Goal: Task Accomplishment & Management: Manage account settings

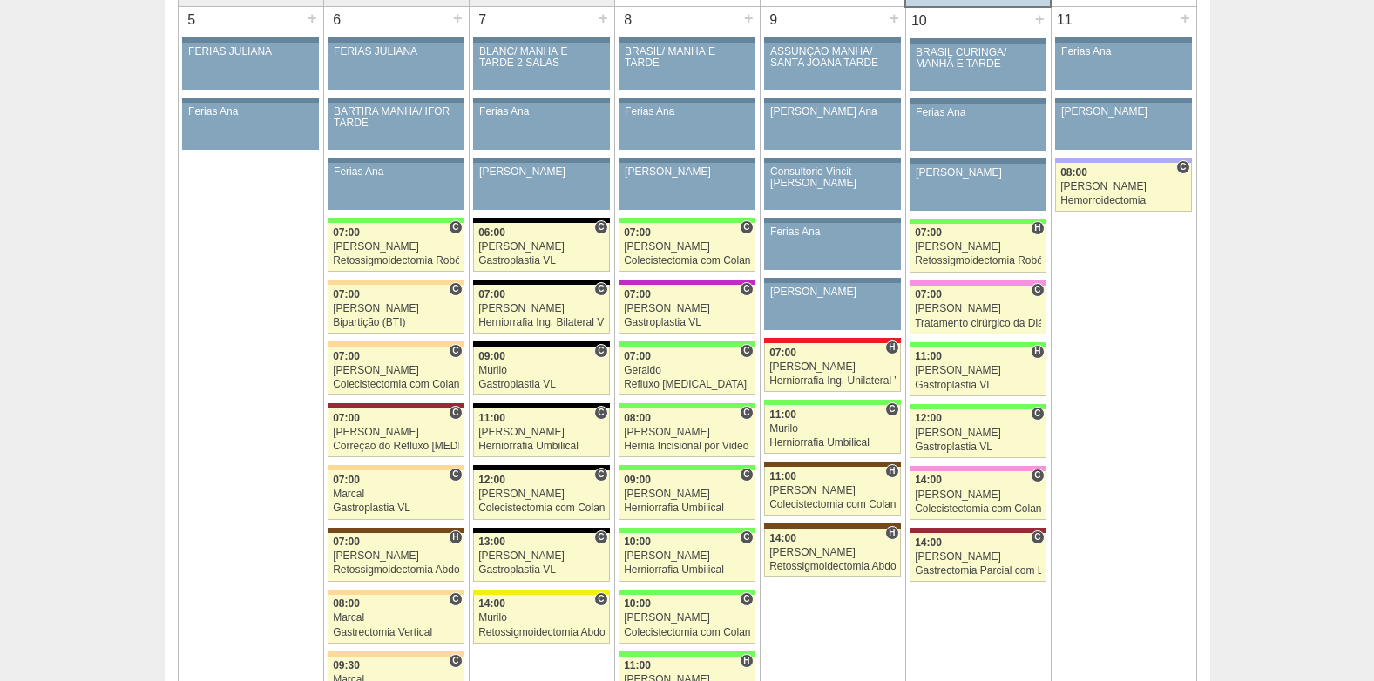
scroll to position [958, 0]
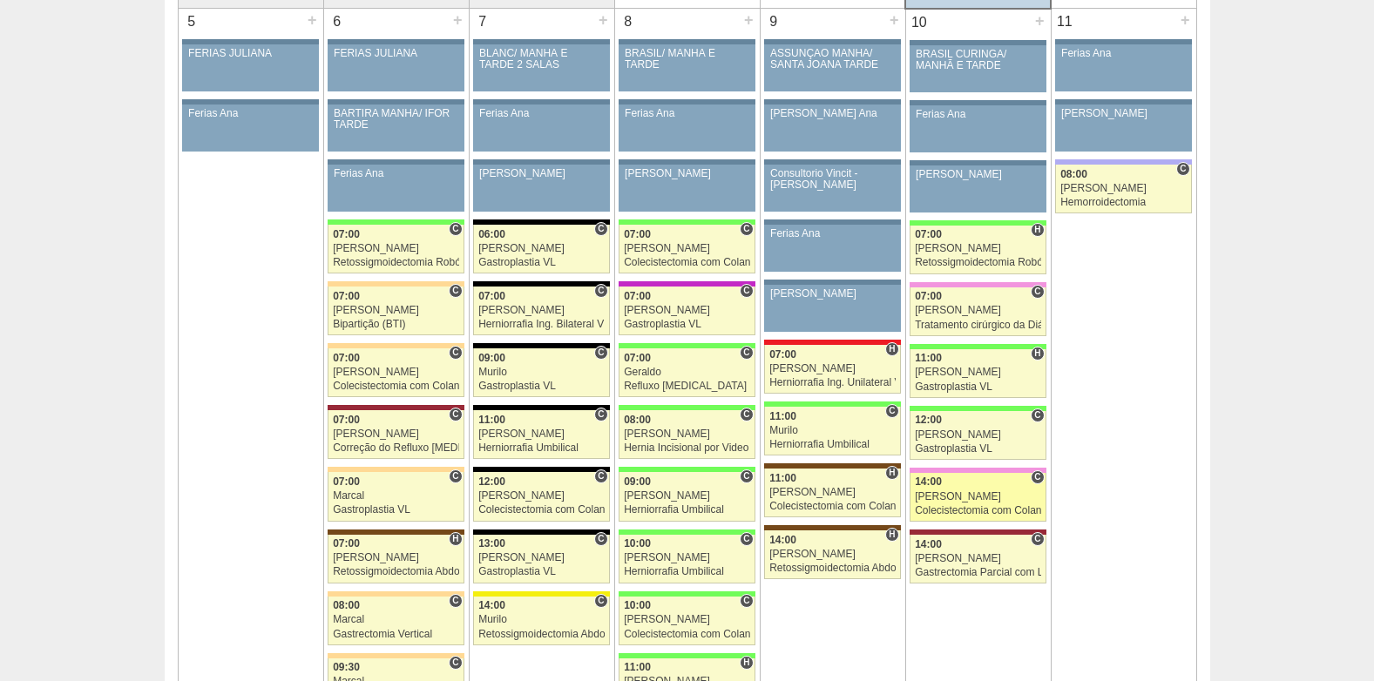
click at [955, 495] on div "[PERSON_NAME]" at bounding box center [978, 496] width 126 height 11
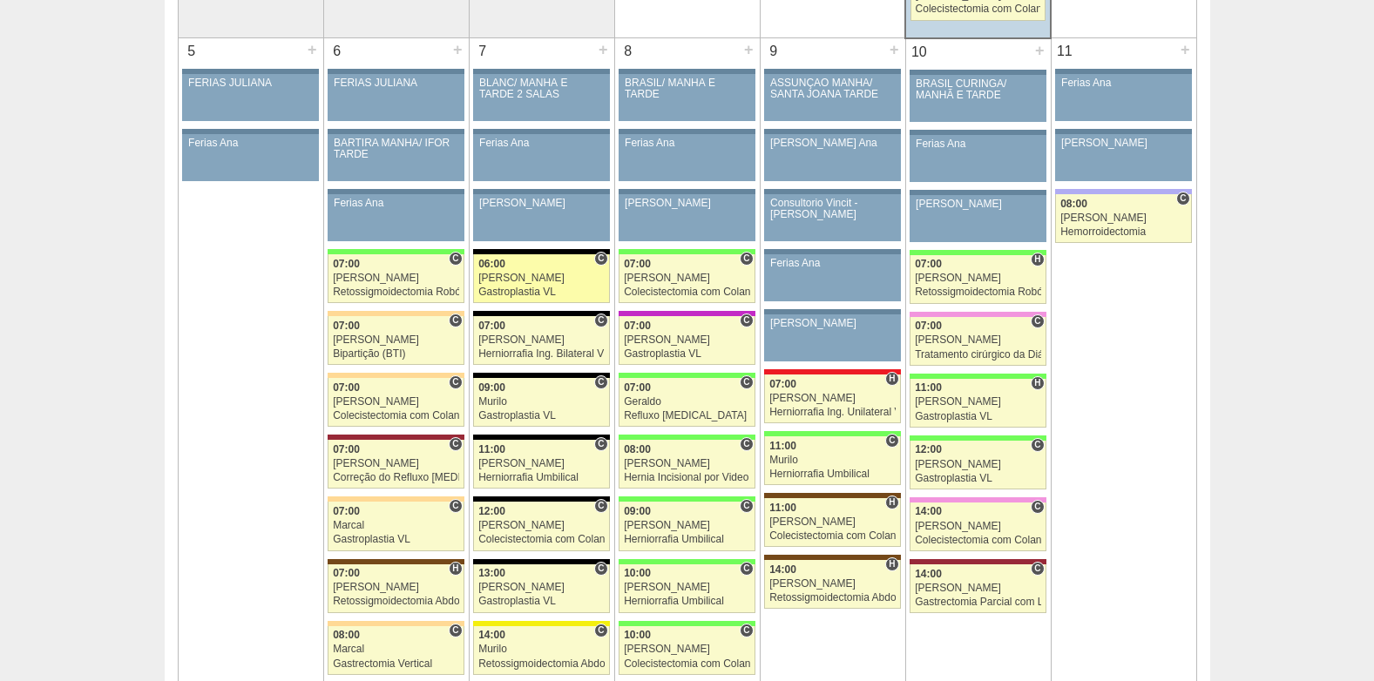
scroll to position [958, 0]
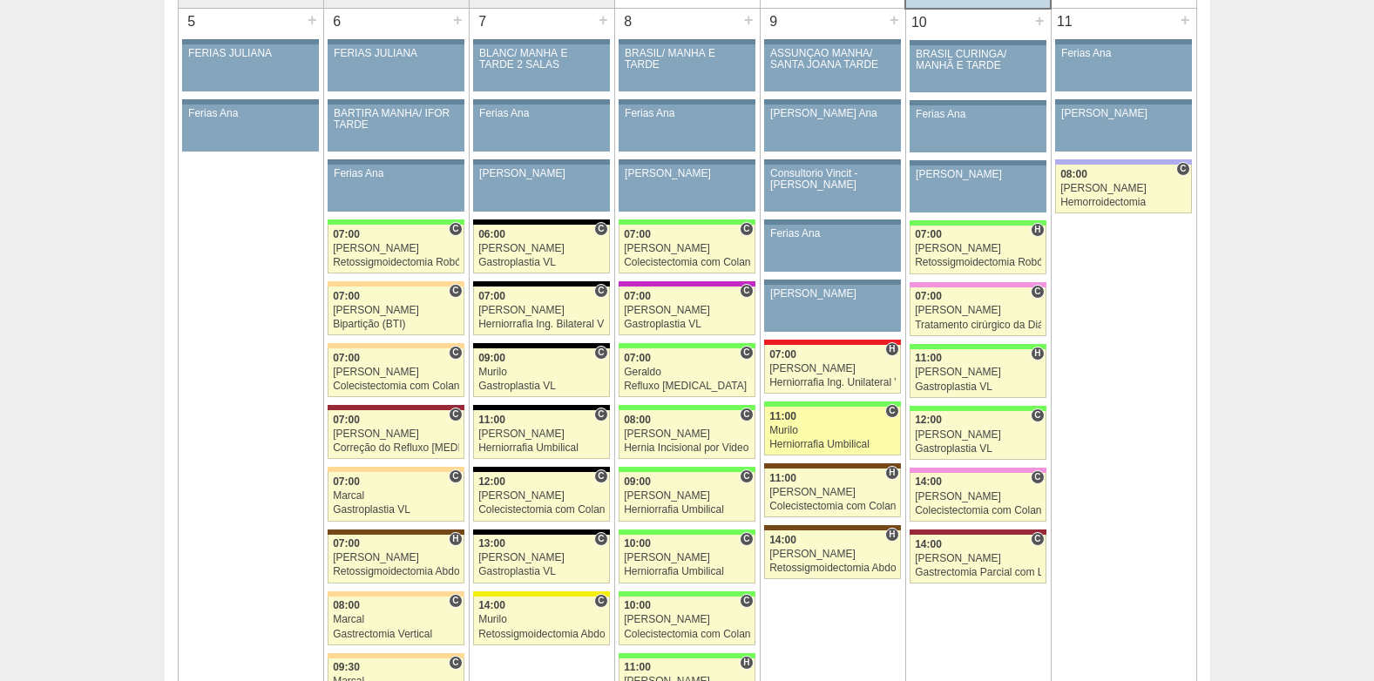
click at [825, 428] on div "Murilo" at bounding box center [832, 430] width 126 height 11
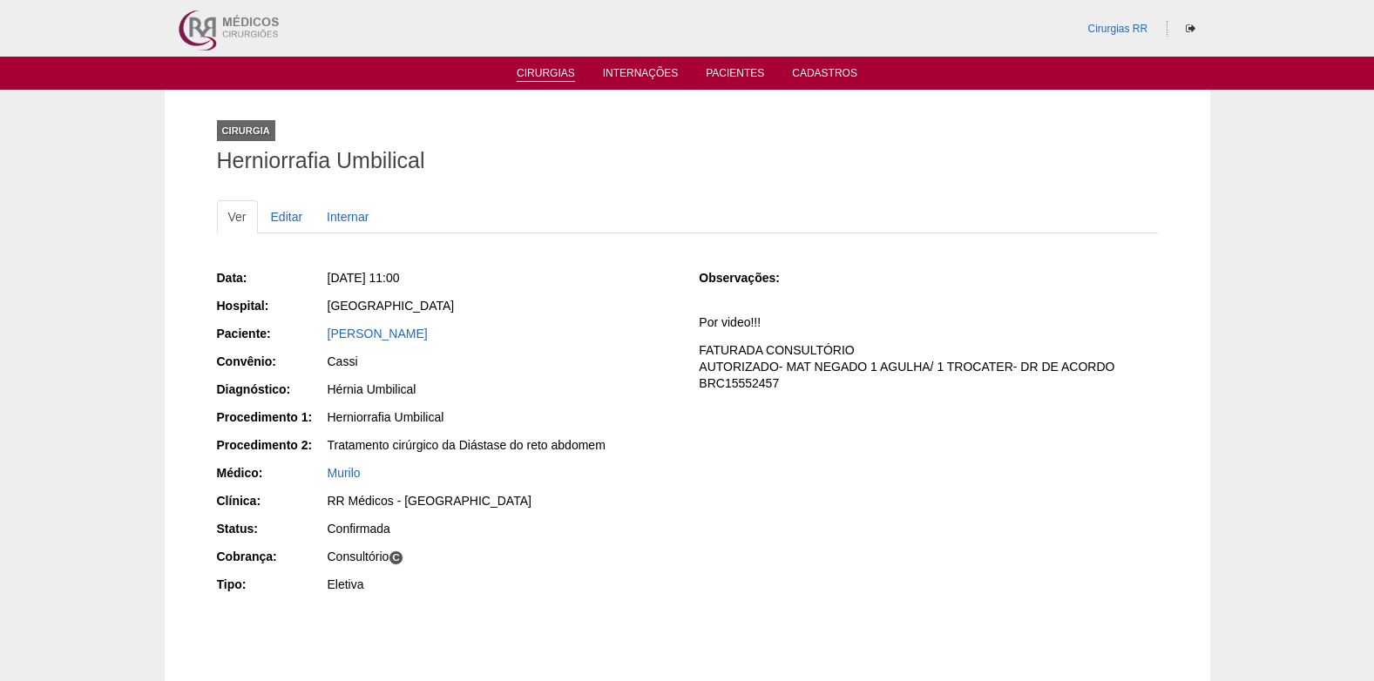
click at [529, 69] on link "Cirurgias" at bounding box center [545, 74] width 58 height 15
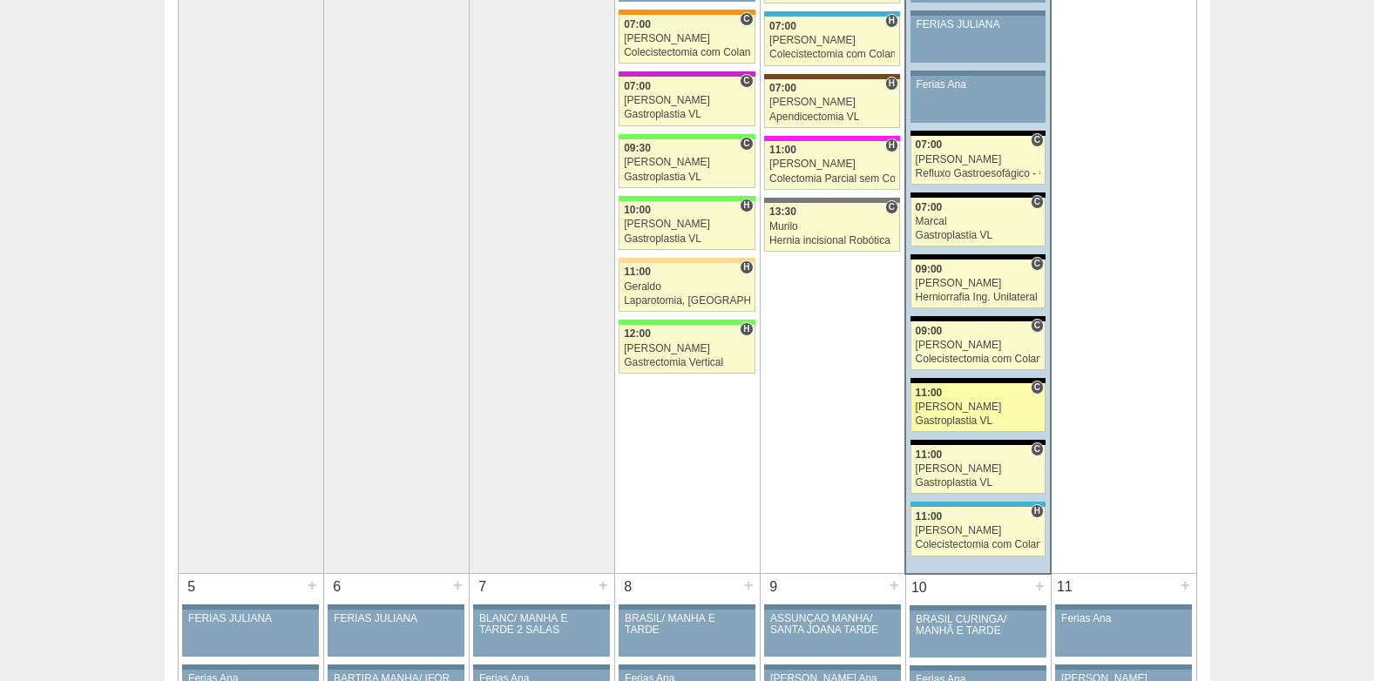
scroll to position [435, 0]
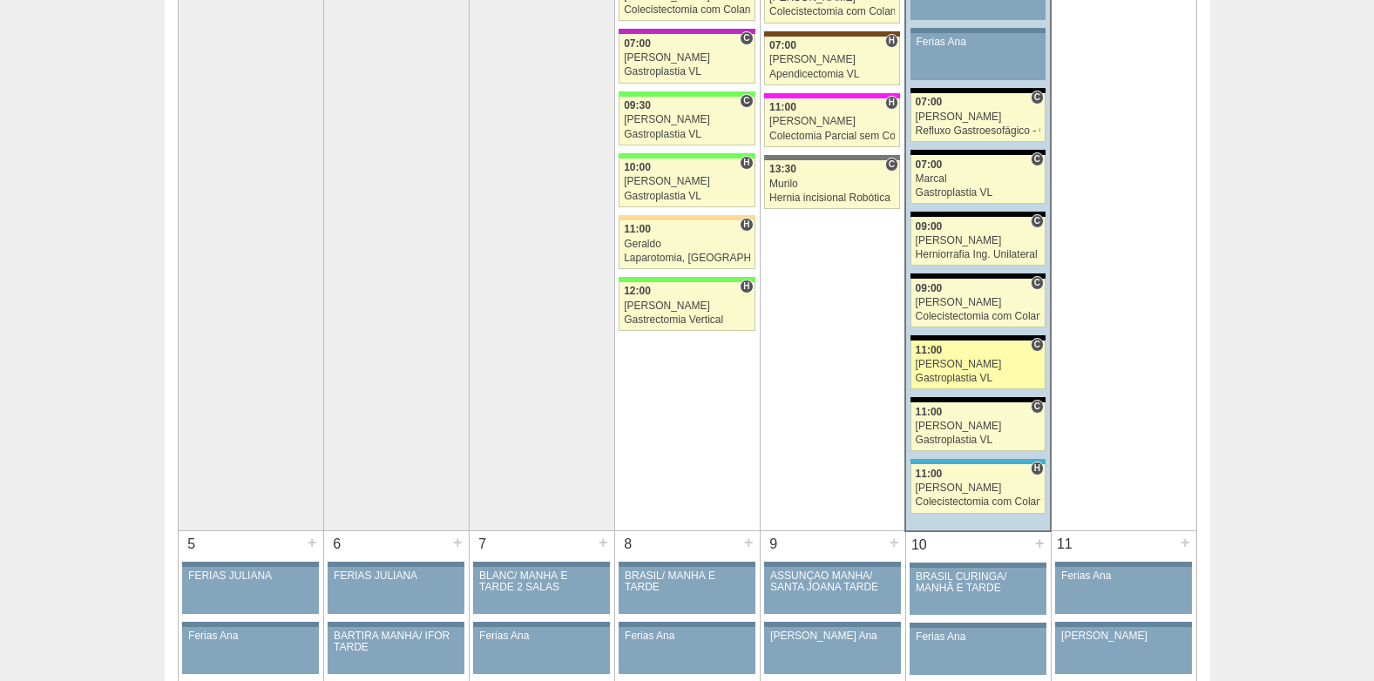
click at [953, 374] on div "Gastroplastia VL" at bounding box center [977, 378] width 125 height 11
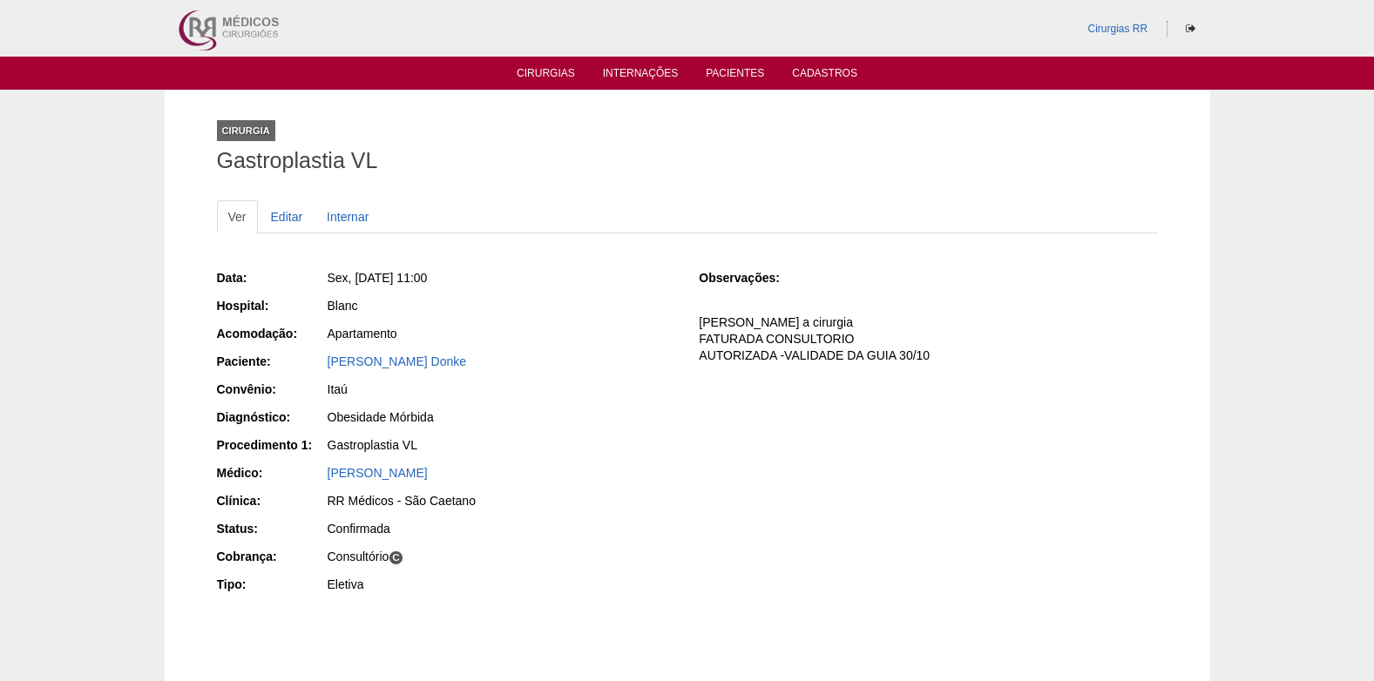
click at [727, 64] on ul "Cirurgias Internações Pacientes Cadastros" at bounding box center [687, 73] width 1374 height 33
click at [732, 69] on link "Pacientes" at bounding box center [734, 74] width 58 height 15
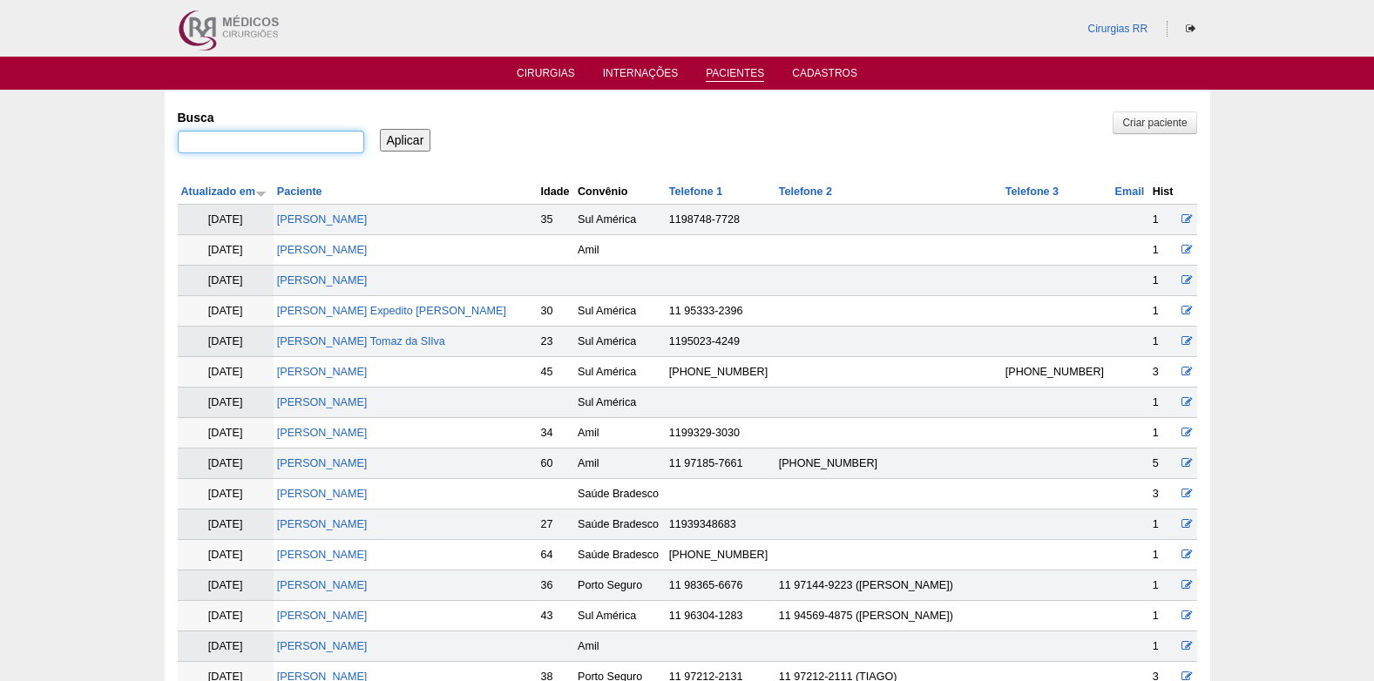
click at [296, 137] on input "Busca" at bounding box center [271, 142] width 186 height 23
paste input "[PERSON_NAME]"
type input "[PERSON_NAME]"
click at [390, 145] on input "Aplicar" at bounding box center [405, 140] width 51 height 23
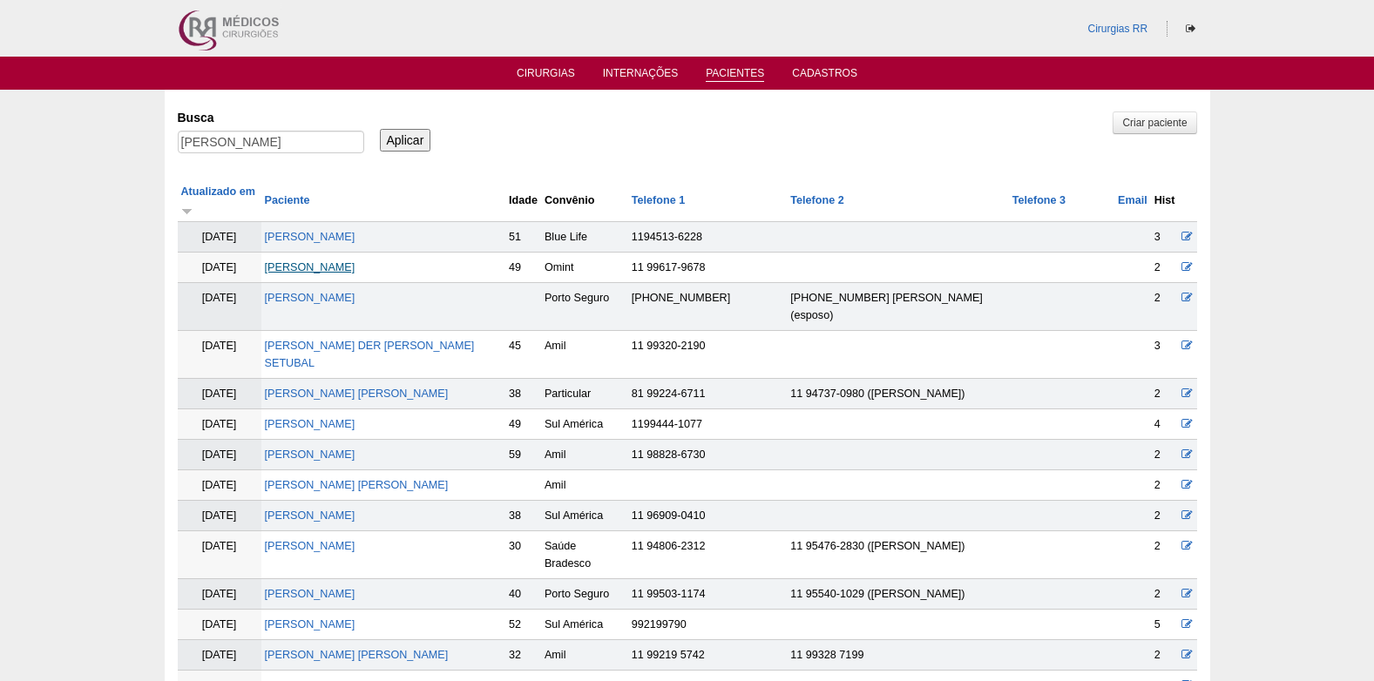
click at [334, 261] on link "[PERSON_NAME]" at bounding box center [310, 267] width 91 height 12
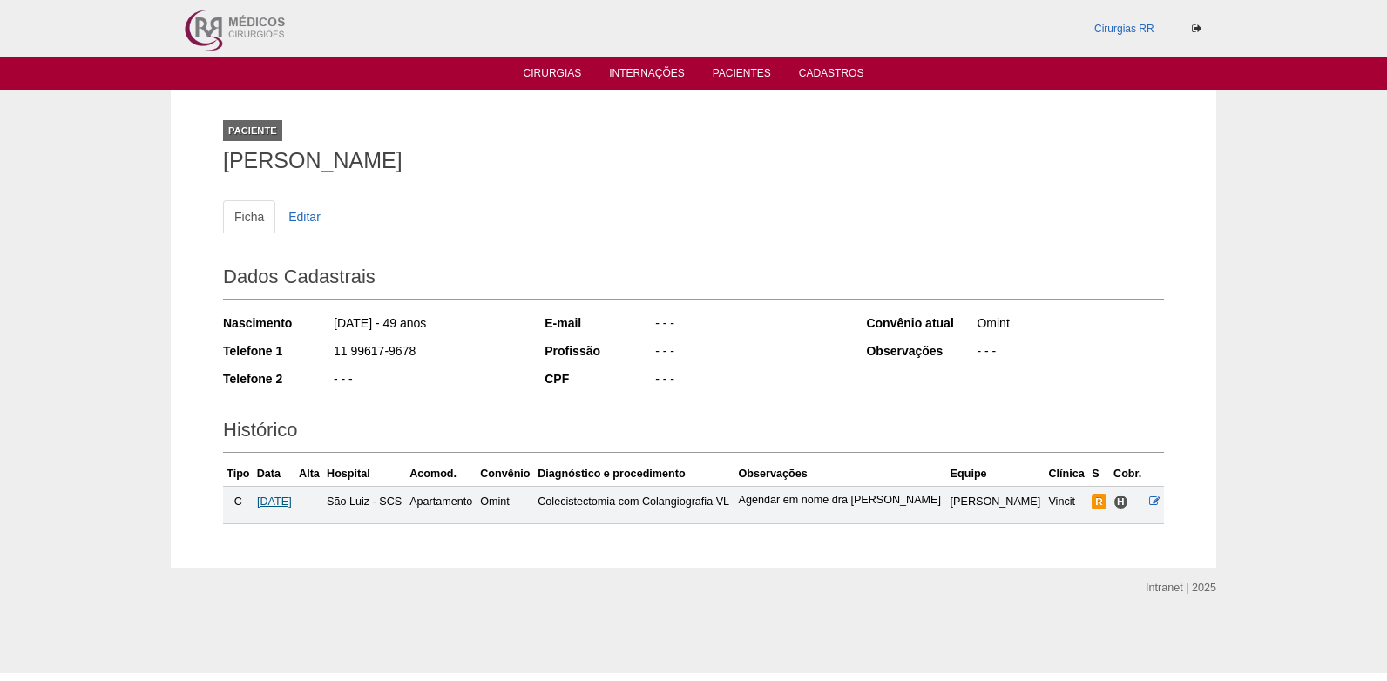
click at [291, 496] on span "05/11/2025" at bounding box center [274, 502] width 35 height 12
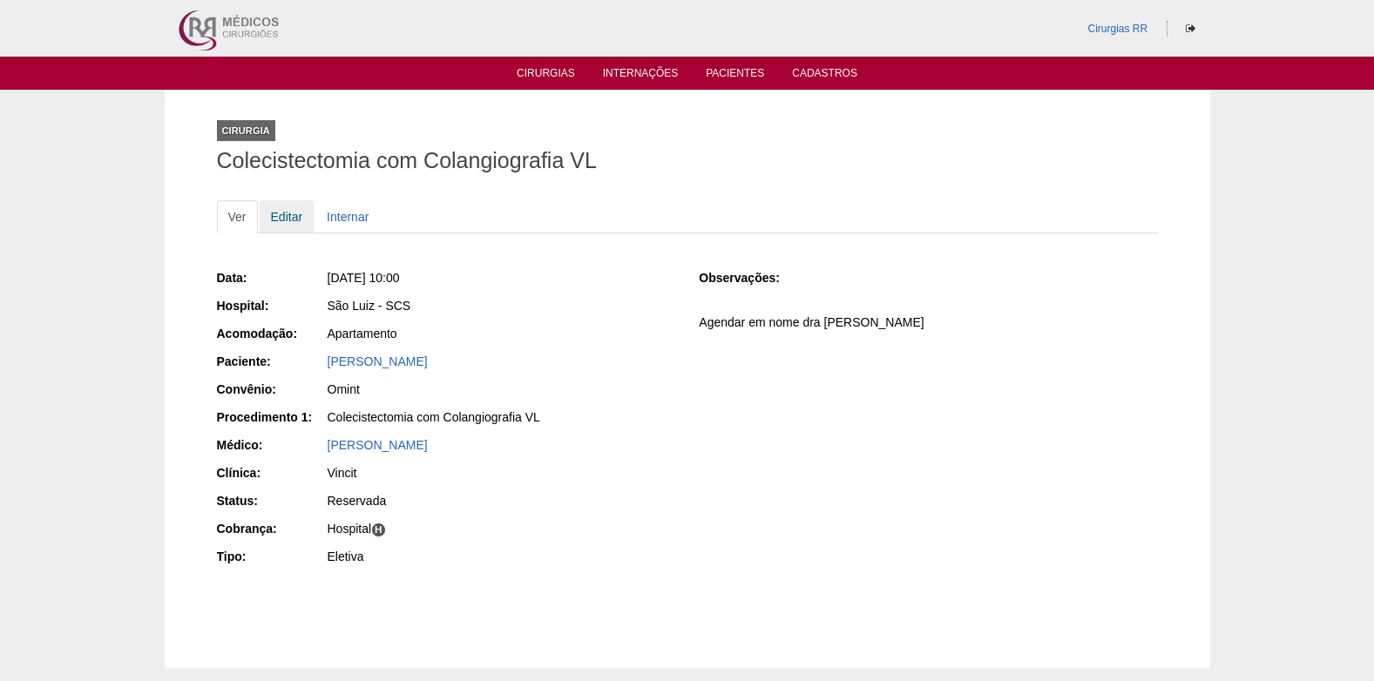
click at [289, 215] on link "Editar" at bounding box center [287, 216] width 55 height 33
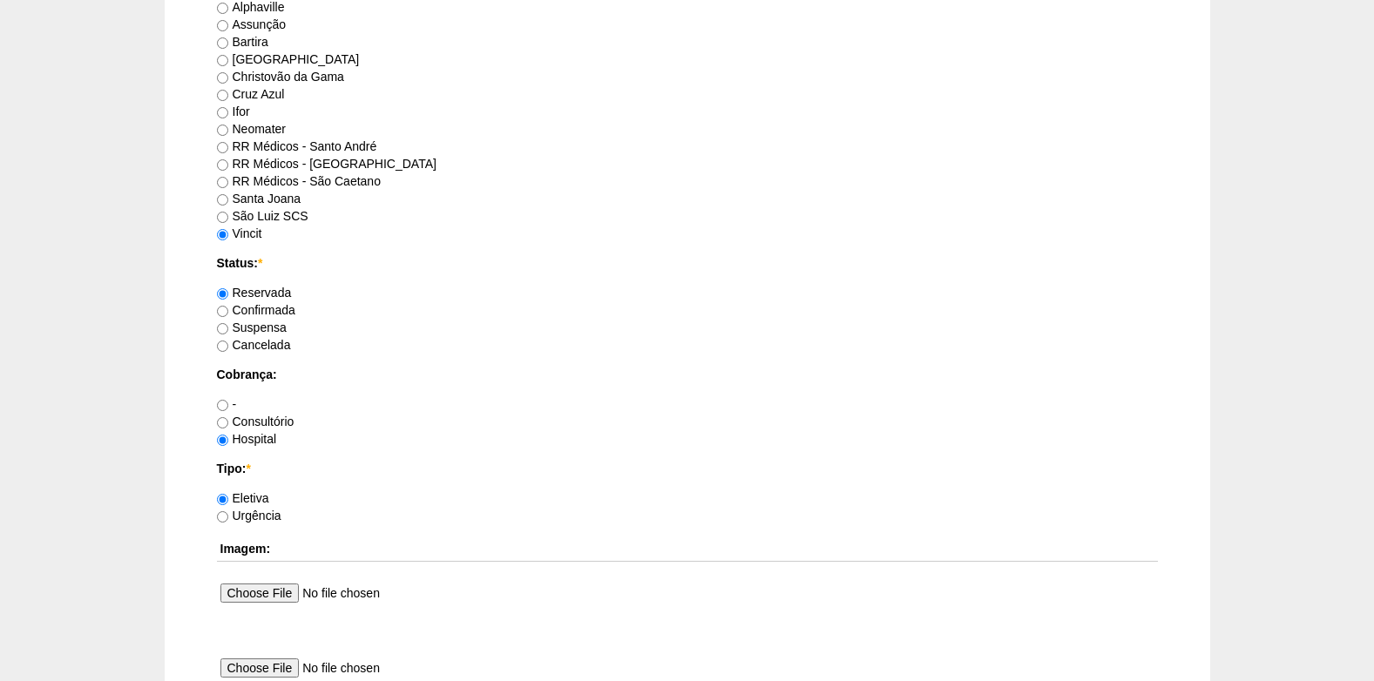
scroll to position [958, 0]
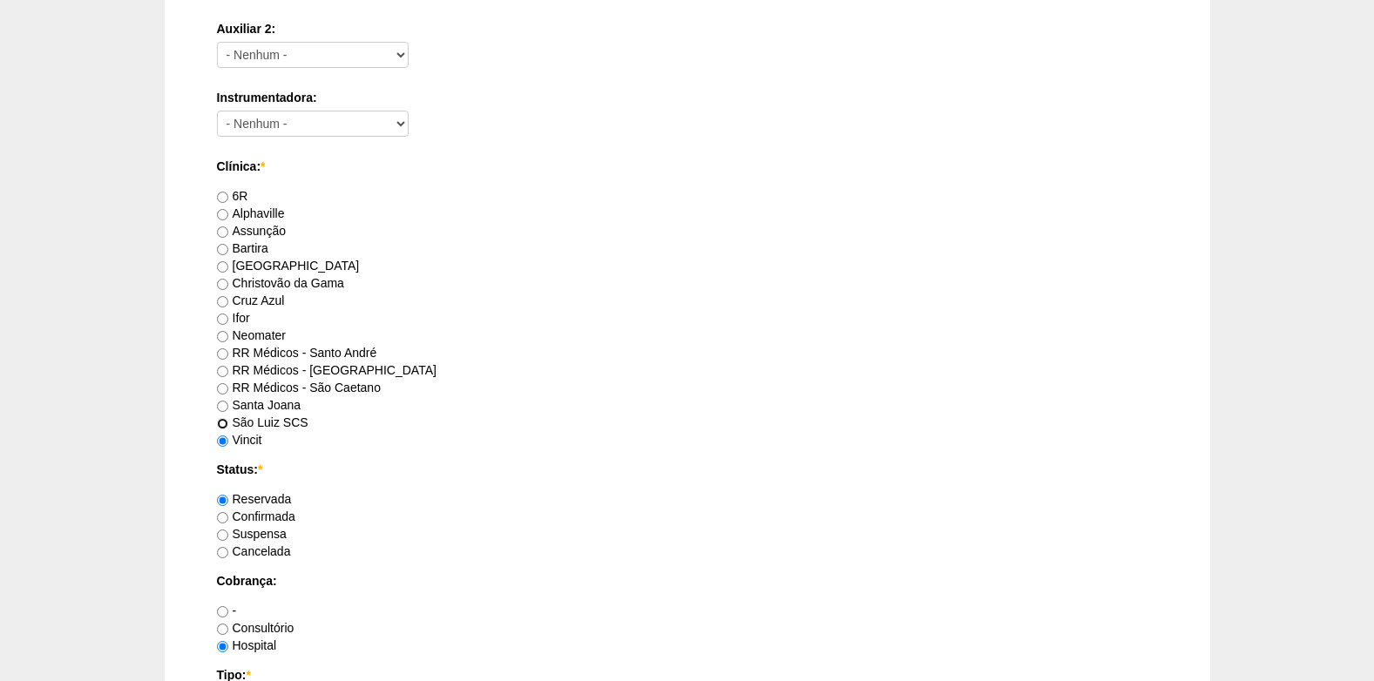
click at [224, 422] on input "São Luiz SCS" at bounding box center [222, 423] width 11 height 11
radio input "true"
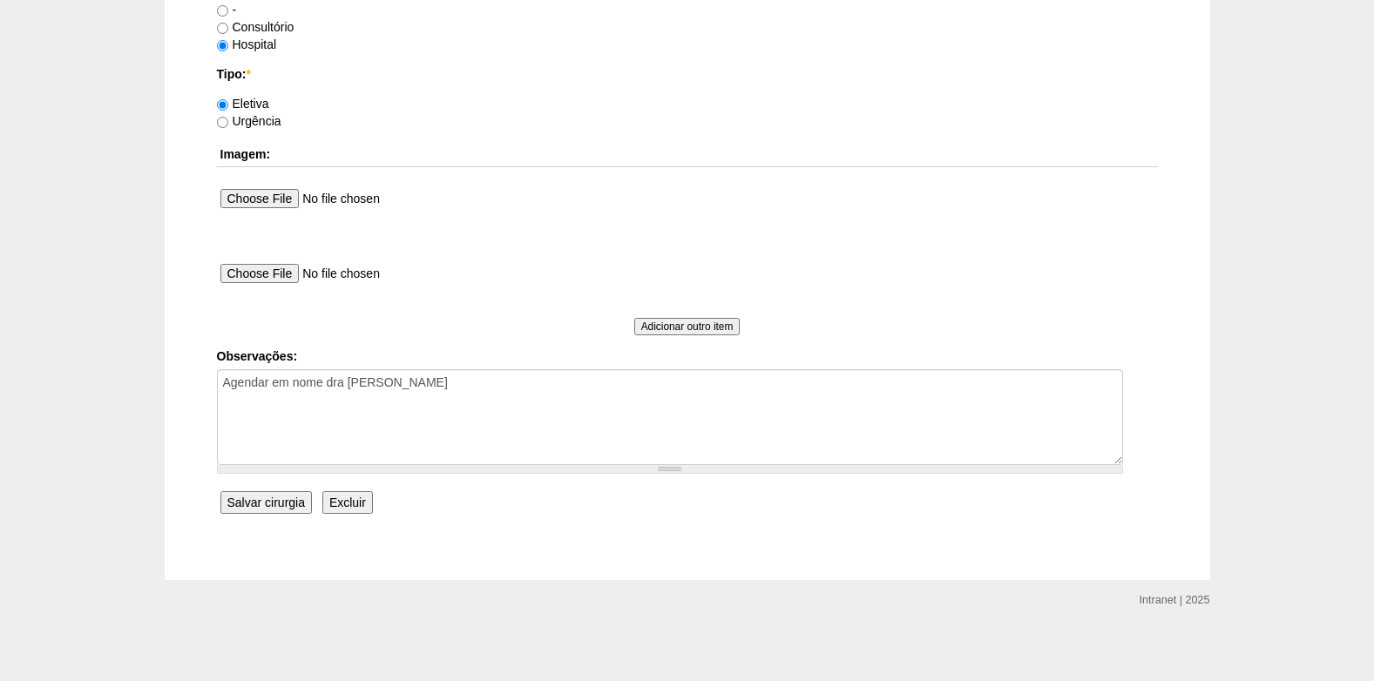
scroll to position [1563, 0]
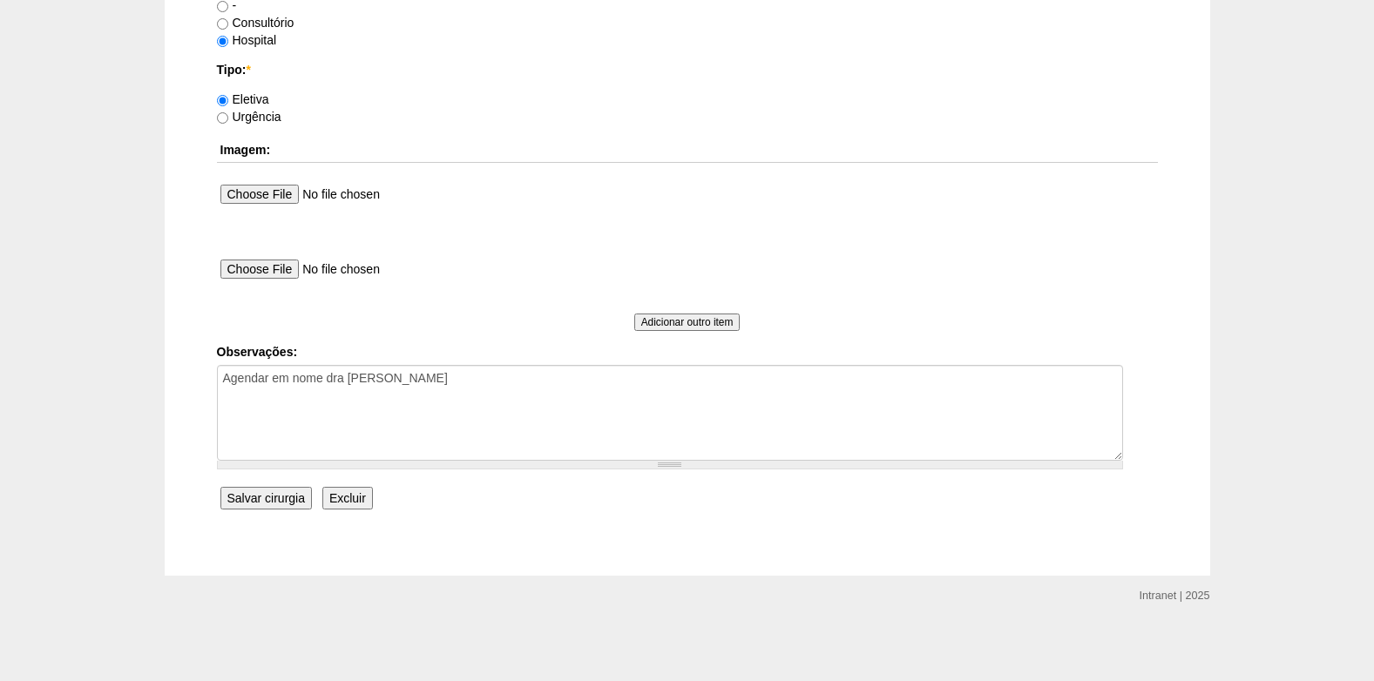
click at [251, 502] on input "Salvar cirurgia" at bounding box center [265, 498] width 91 height 23
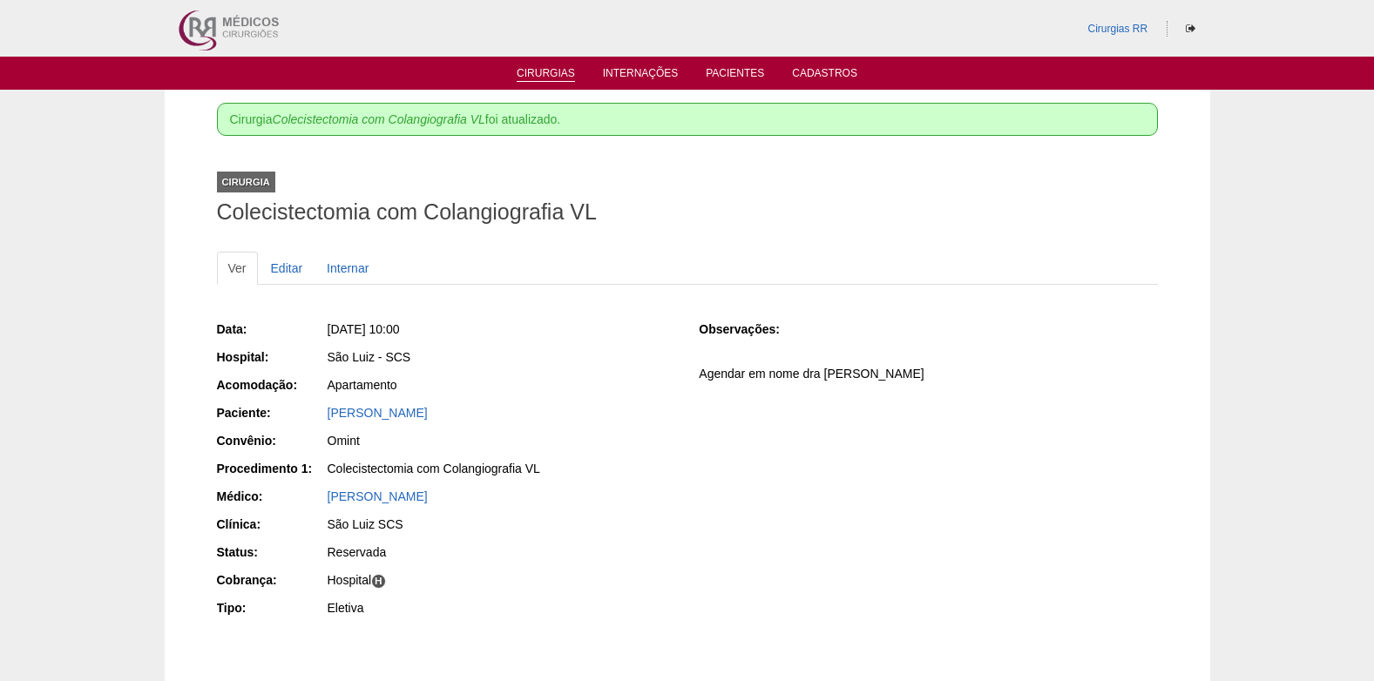
click at [530, 71] on link "Cirurgias" at bounding box center [545, 74] width 58 height 15
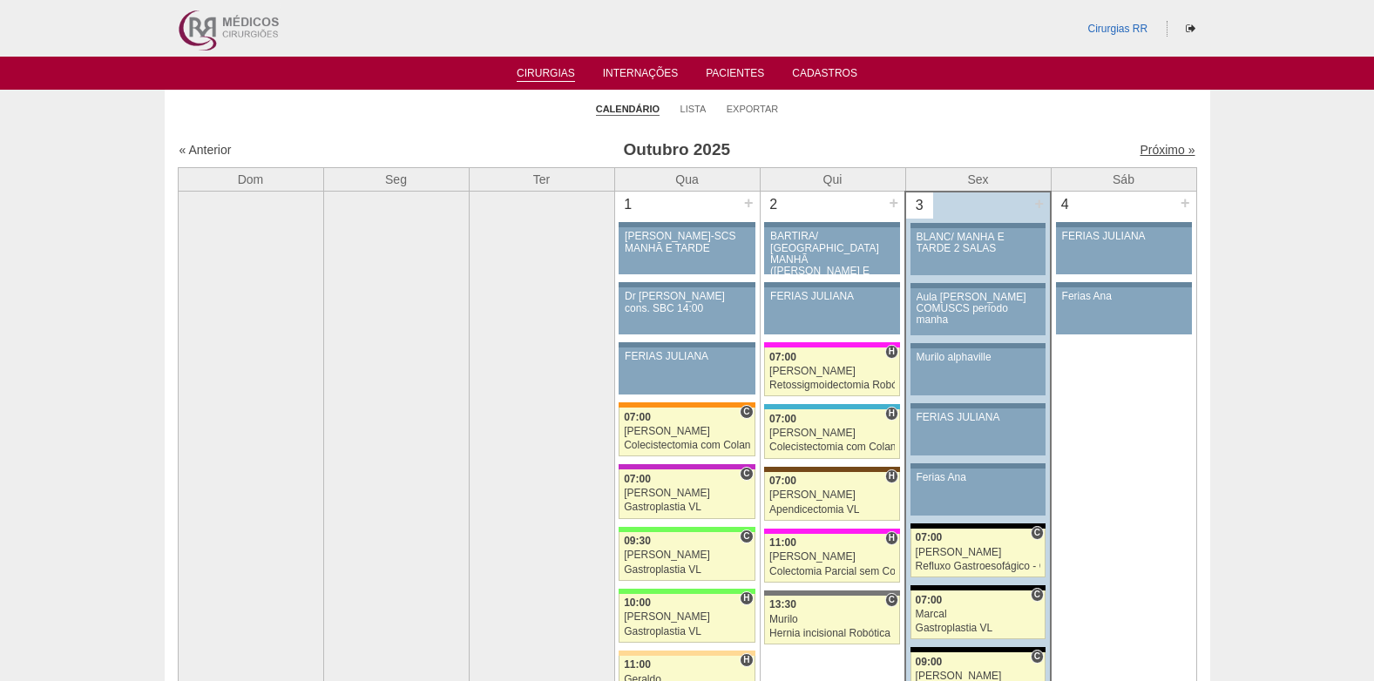
click at [1150, 149] on link "Próximo »" at bounding box center [1166, 150] width 55 height 14
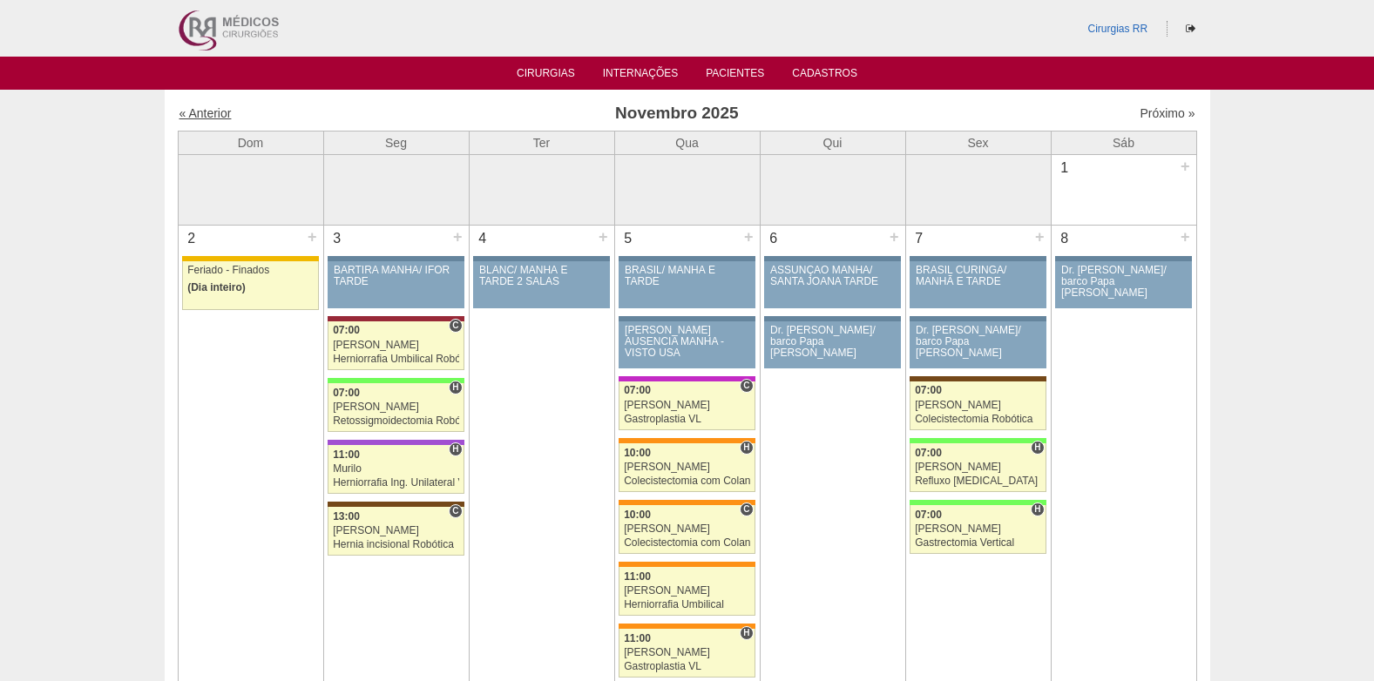
click at [212, 111] on link "« Anterior" at bounding box center [205, 113] width 52 height 14
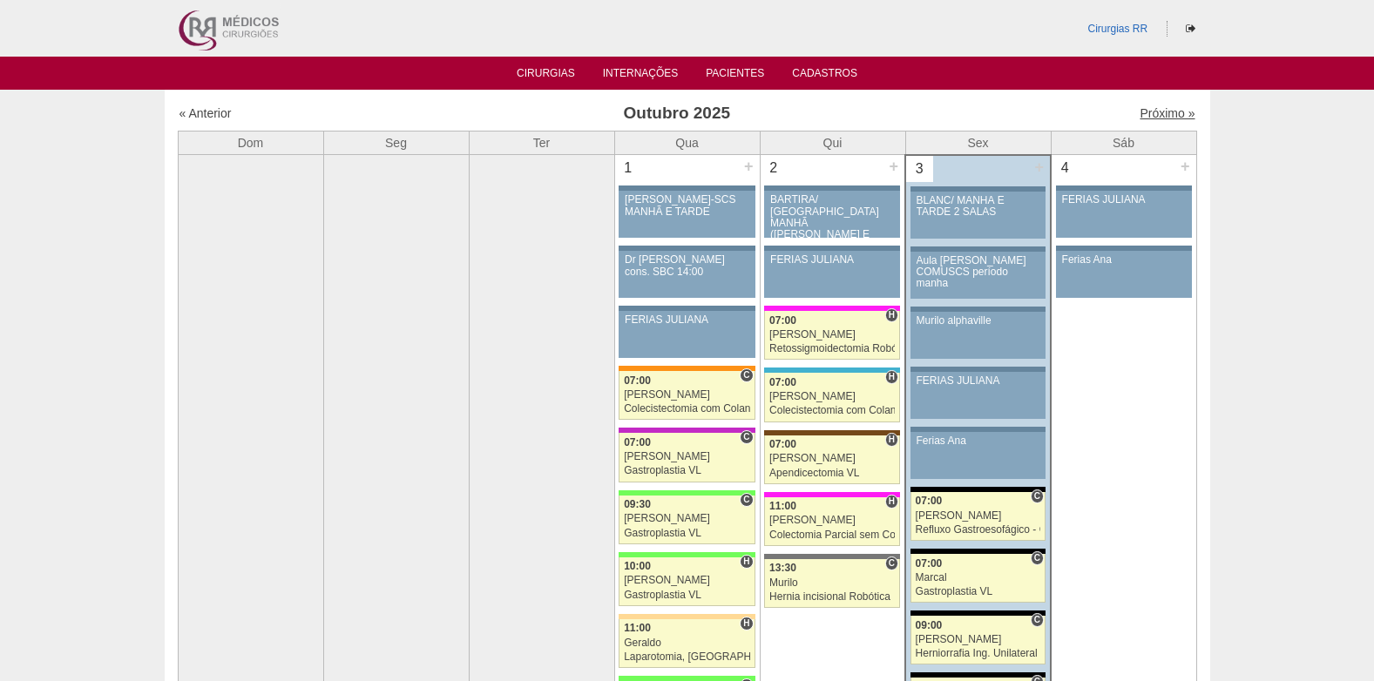
click at [1150, 106] on link "Próximo »" at bounding box center [1166, 113] width 55 height 14
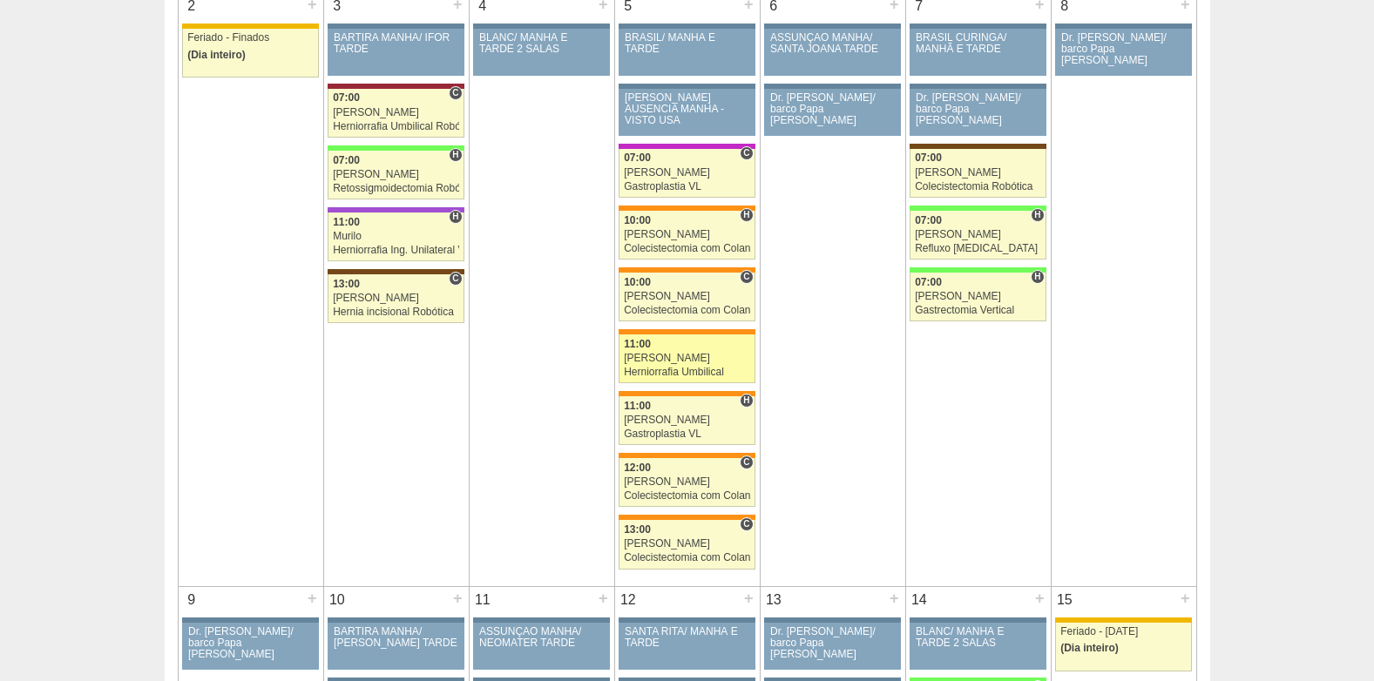
scroll to position [261, 0]
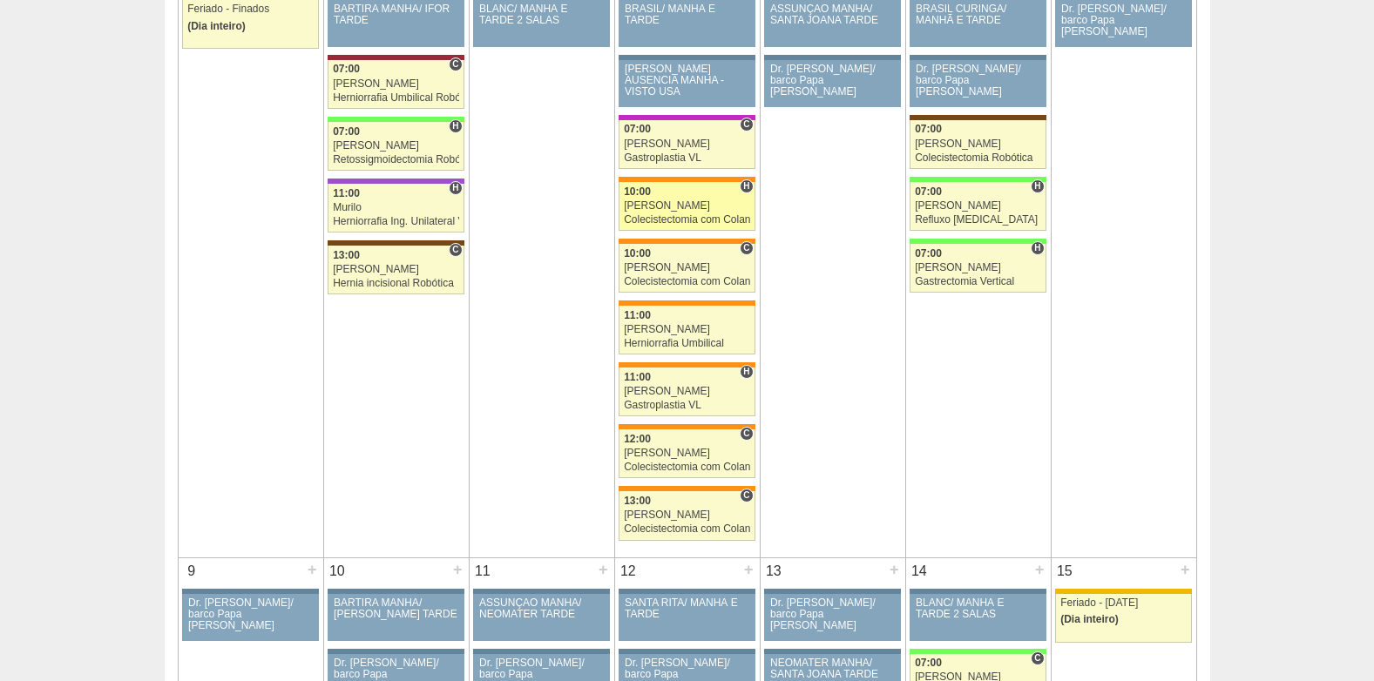
click at [669, 206] on div "[PERSON_NAME]" at bounding box center [687, 205] width 126 height 11
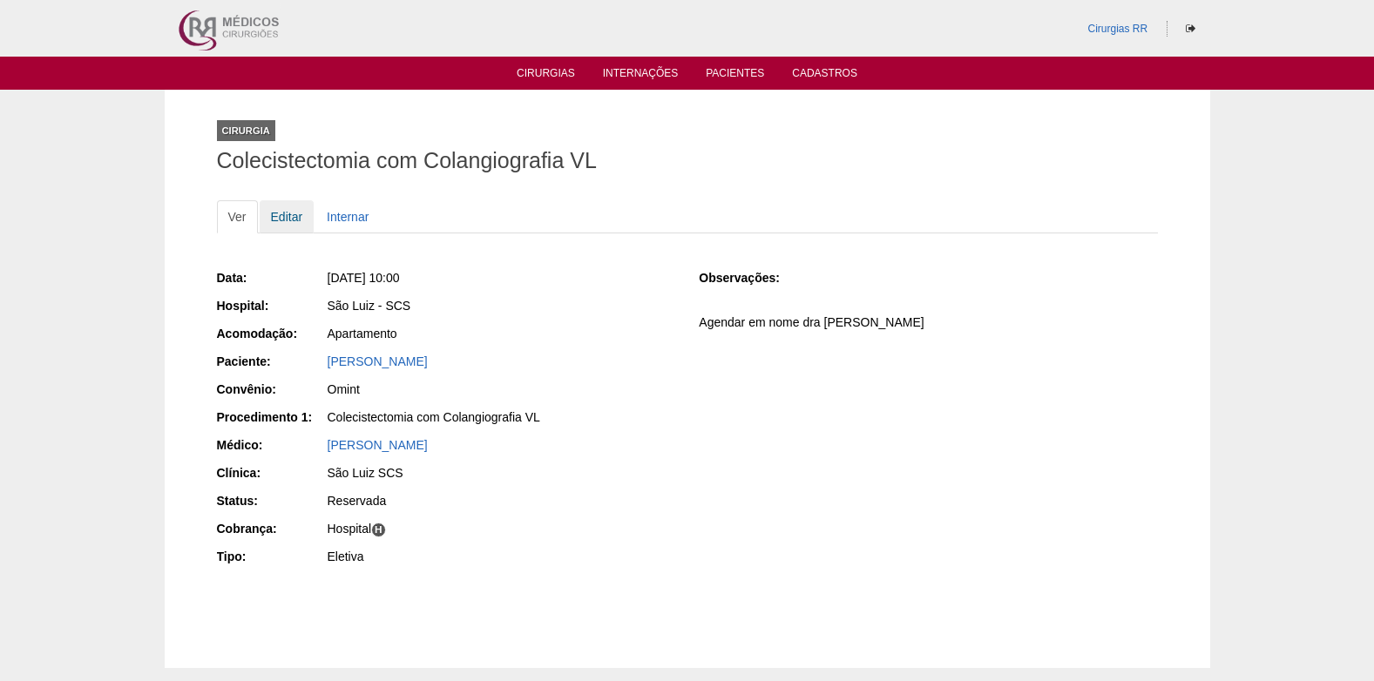
click at [280, 218] on link "Editar" at bounding box center [287, 216] width 55 height 33
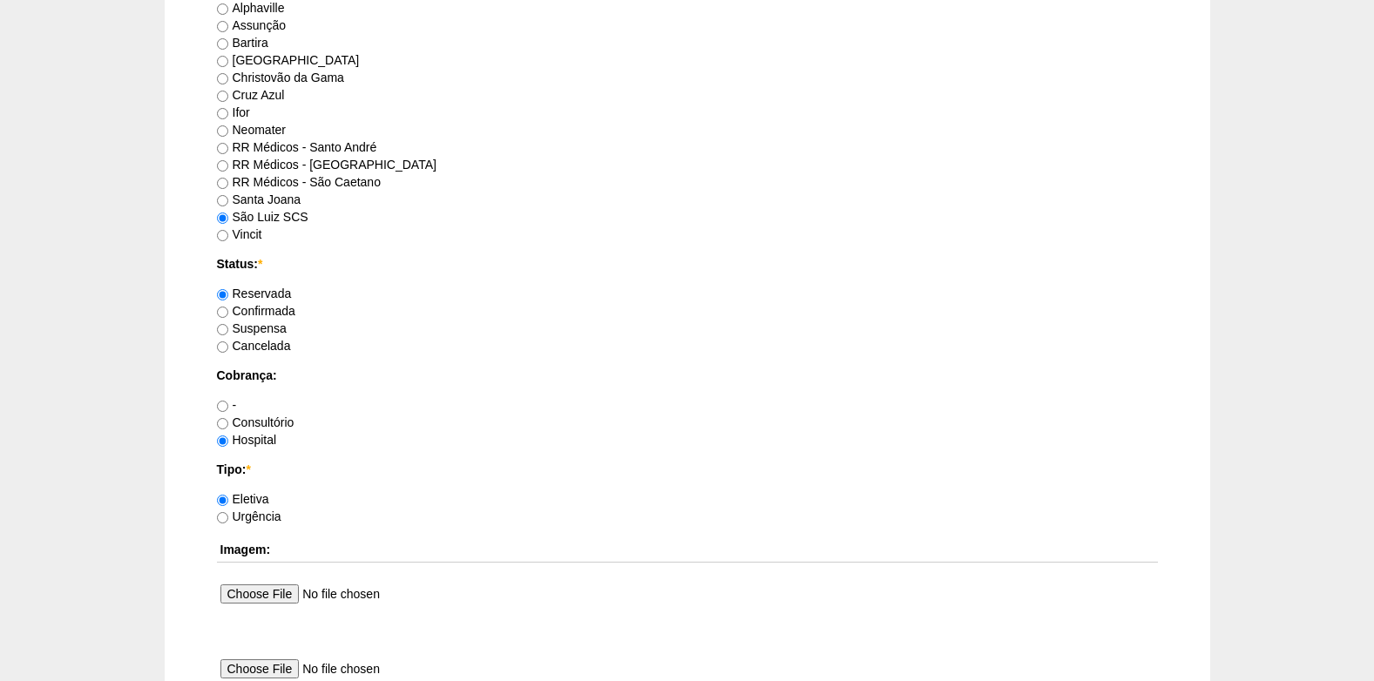
scroll to position [1132, 0]
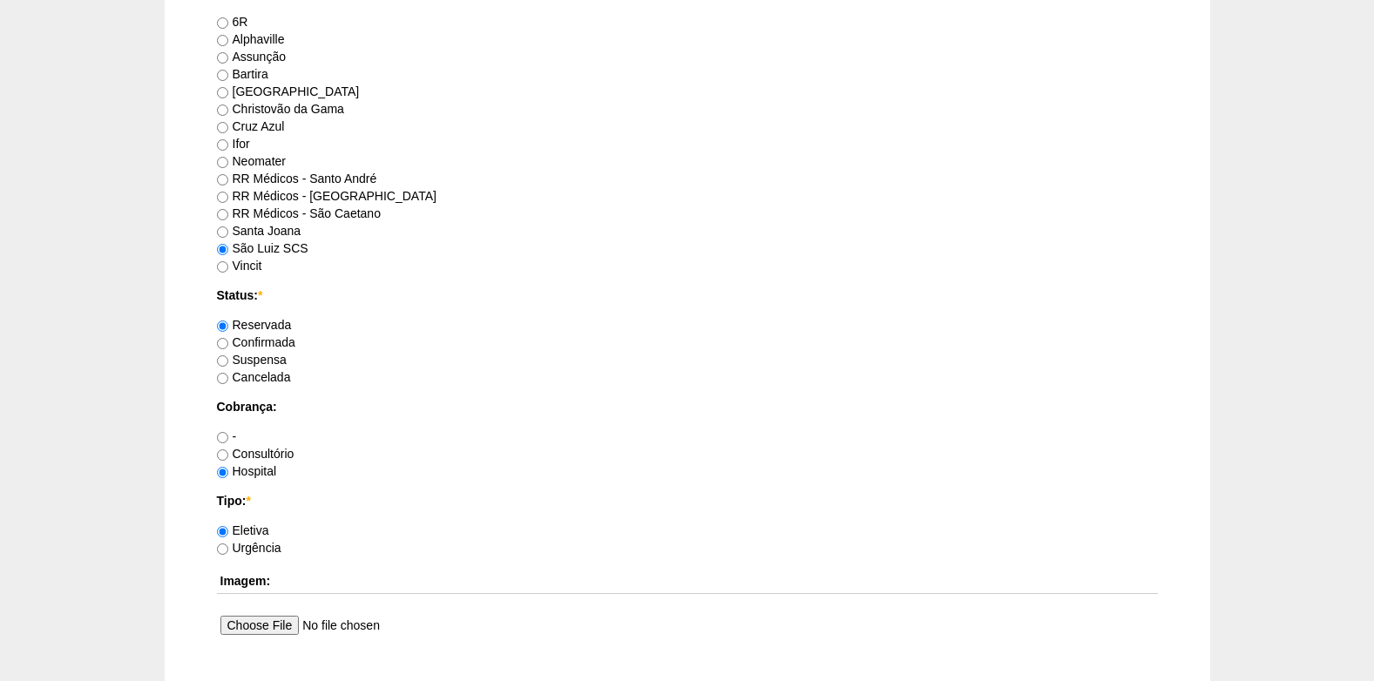
click at [228, 213] on label "RR Médicos - São Caetano" at bounding box center [299, 213] width 164 height 14
click at [228, 213] on input "RR Médicos - São Caetano" at bounding box center [222, 214] width 11 height 11
radio input "true"
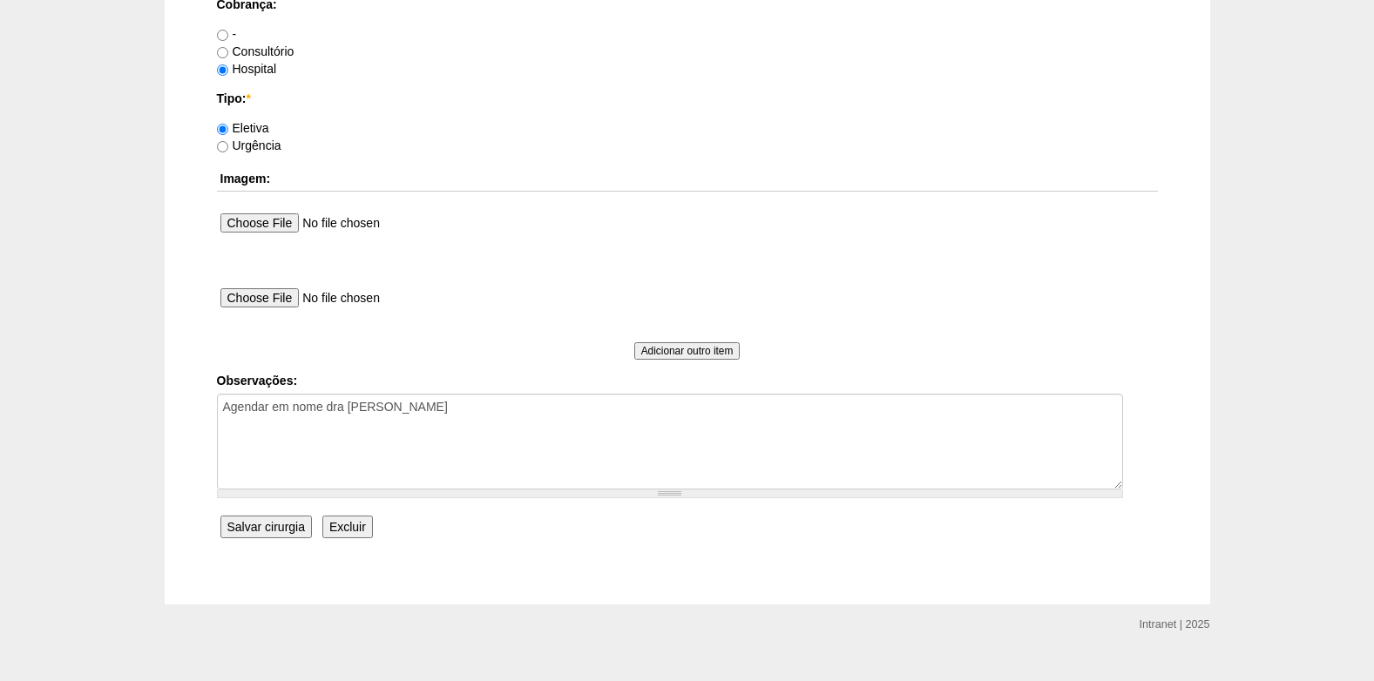
scroll to position [1563, 0]
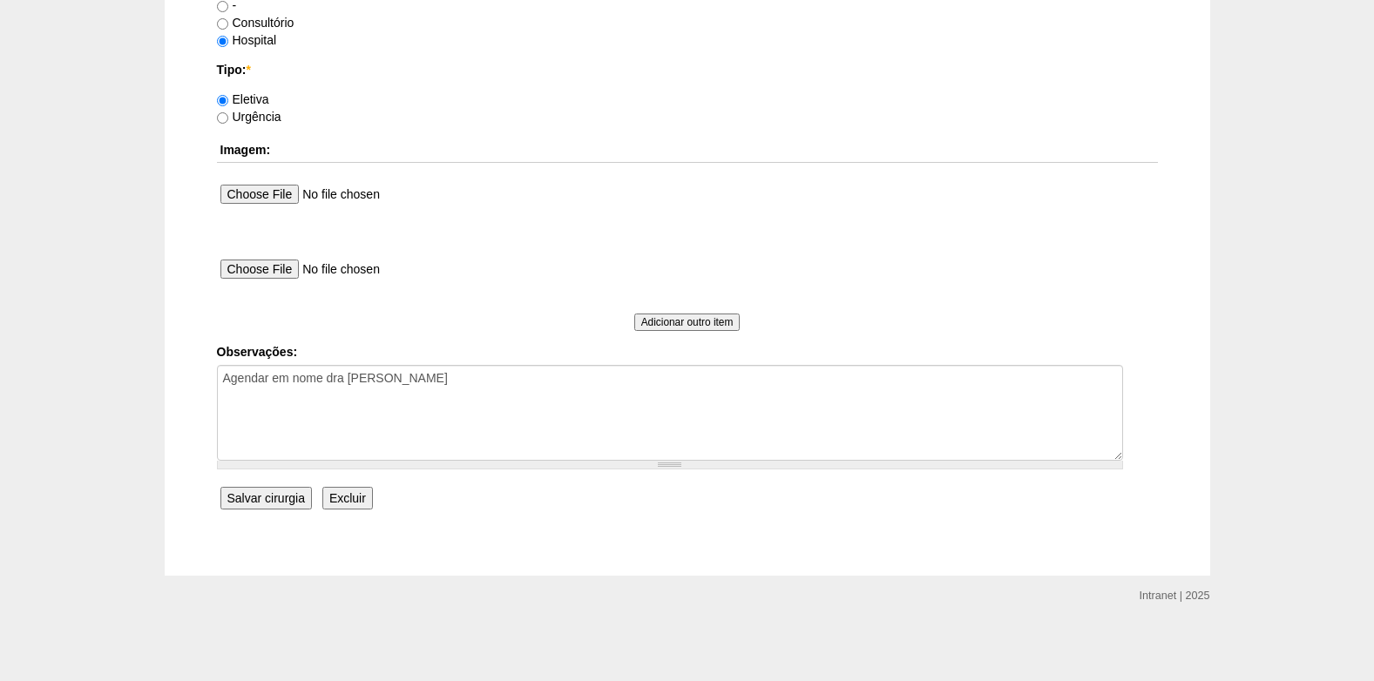
click at [263, 492] on input "Salvar cirurgia" at bounding box center [265, 498] width 91 height 23
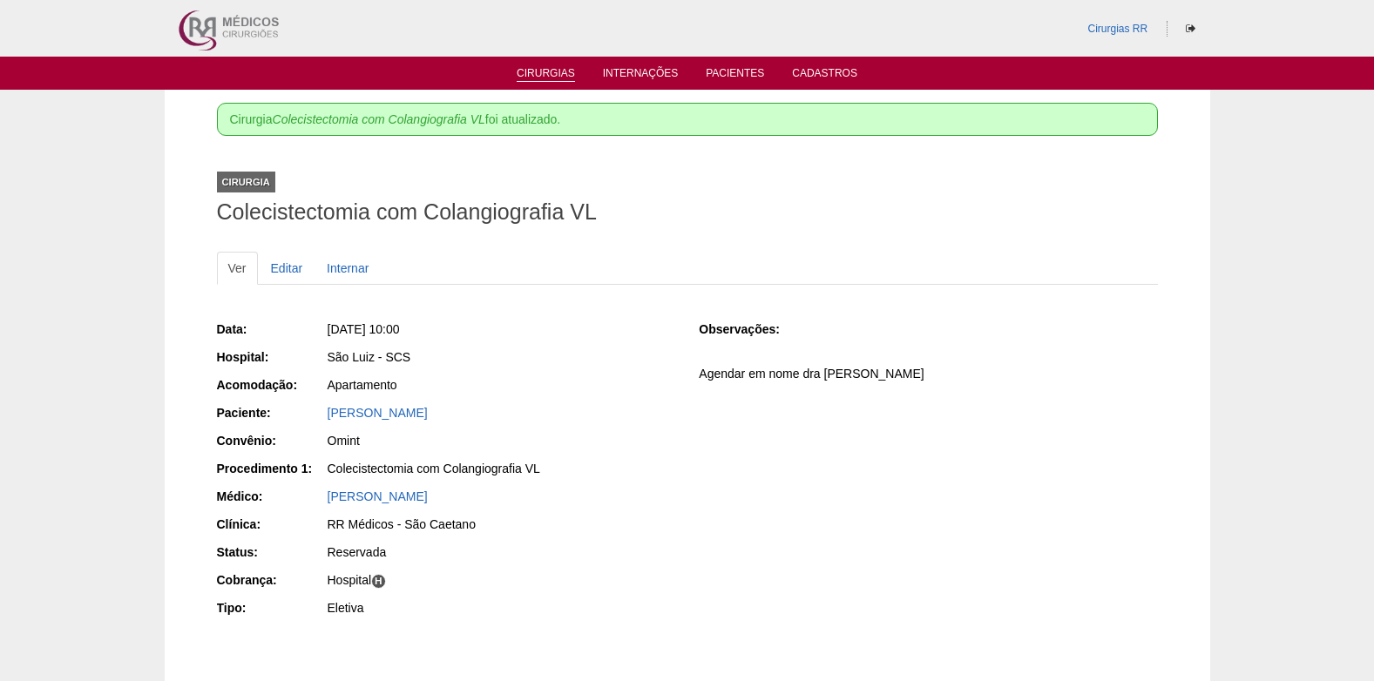
click at [537, 74] on link "Cirurgias" at bounding box center [545, 74] width 58 height 15
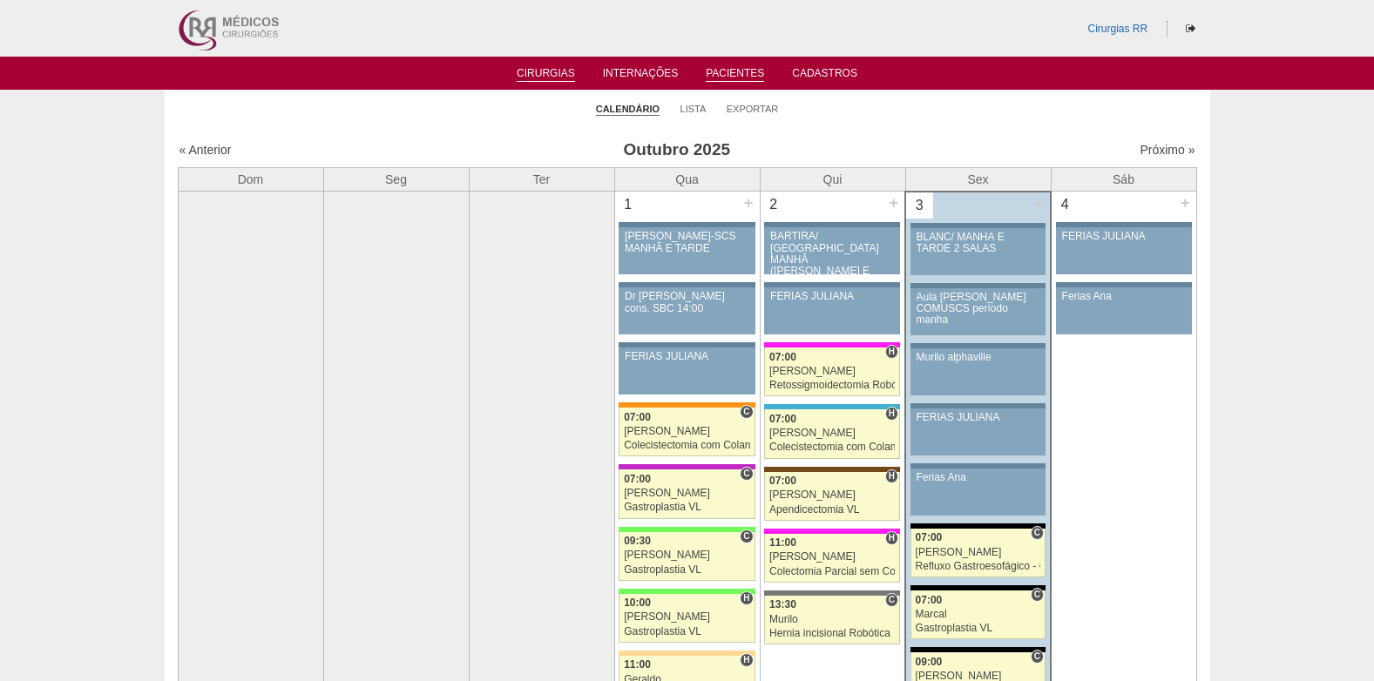
drag, startPoint x: 724, startPoint y: 85, endPoint x: 729, endPoint y: 75, distance: 11.7
click at [725, 84] on ul "Cirurgias Internações Pacientes Cadastros" at bounding box center [687, 73] width 1374 height 33
click at [729, 75] on link "Pacientes" at bounding box center [734, 74] width 58 height 15
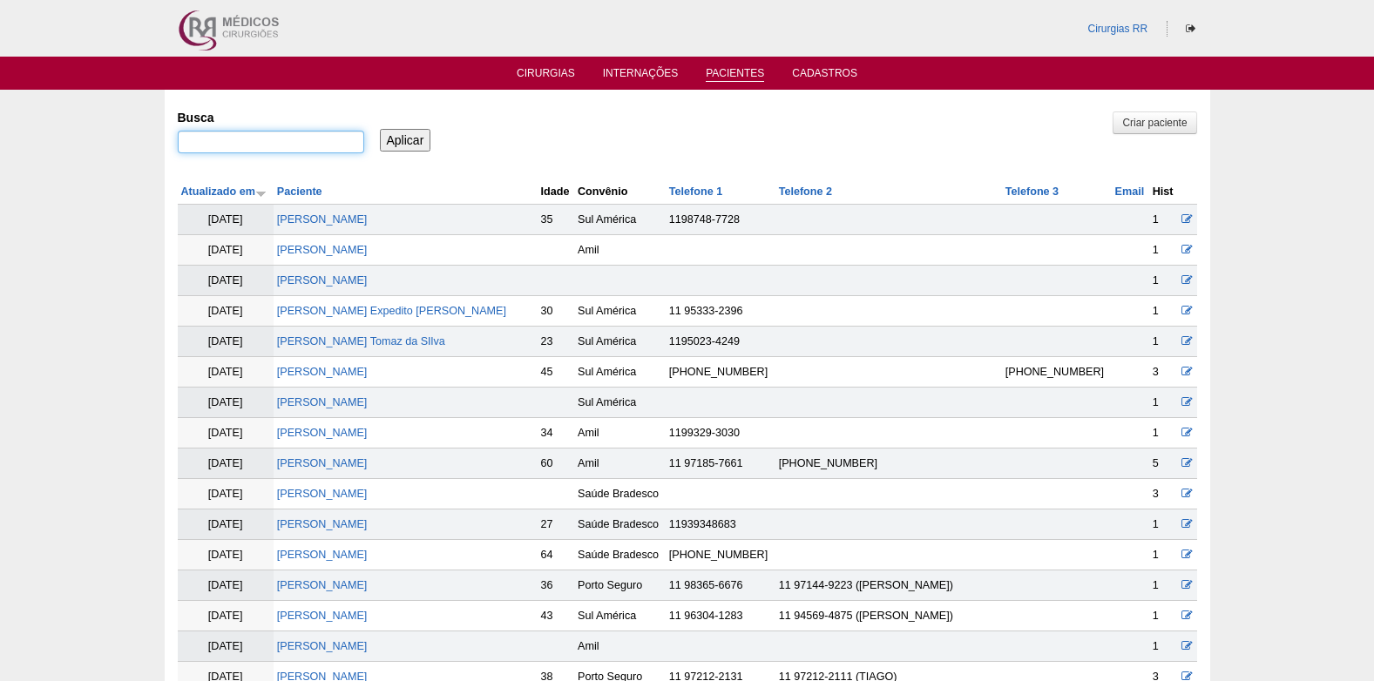
click at [341, 152] on input "Busca" at bounding box center [271, 142] width 186 height 23
type input "fernanda midori"
click at [394, 142] on input "Aplicar" at bounding box center [405, 140] width 51 height 23
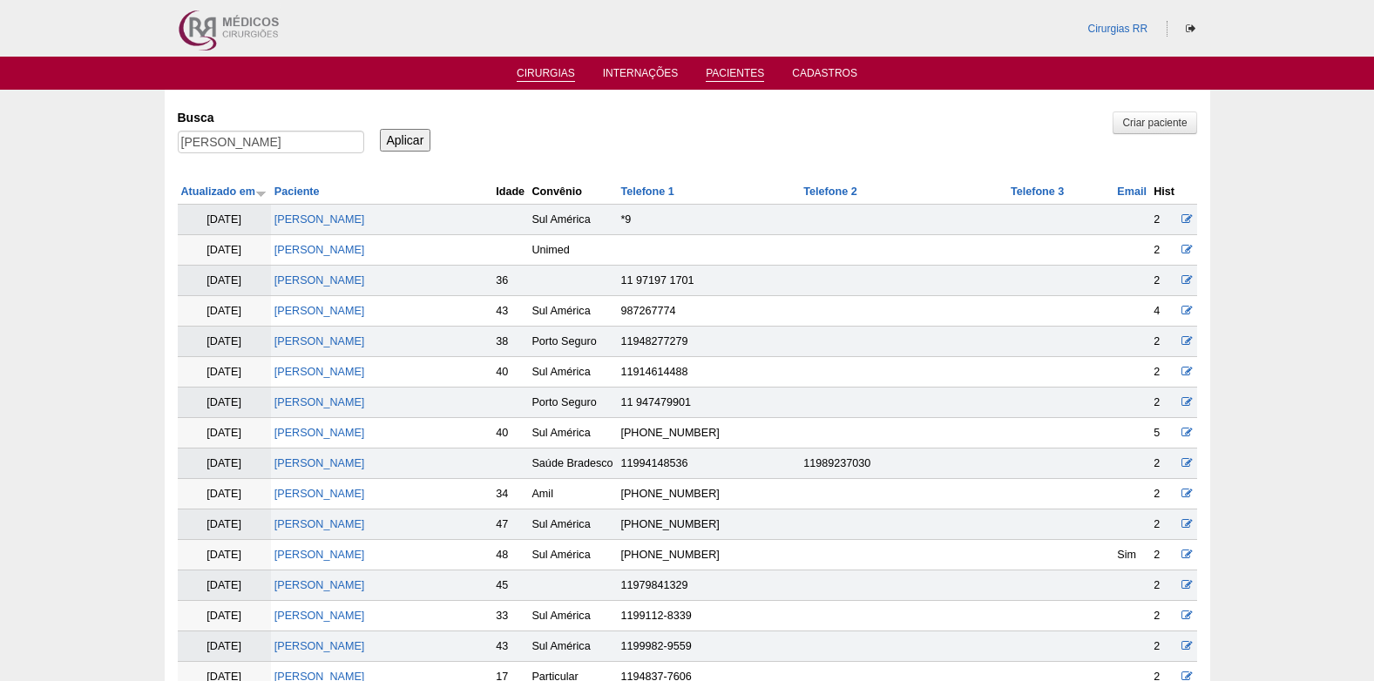
click at [540, 76] on link "Cirurgias" at bounding box center [545, 74] width 58 height 15
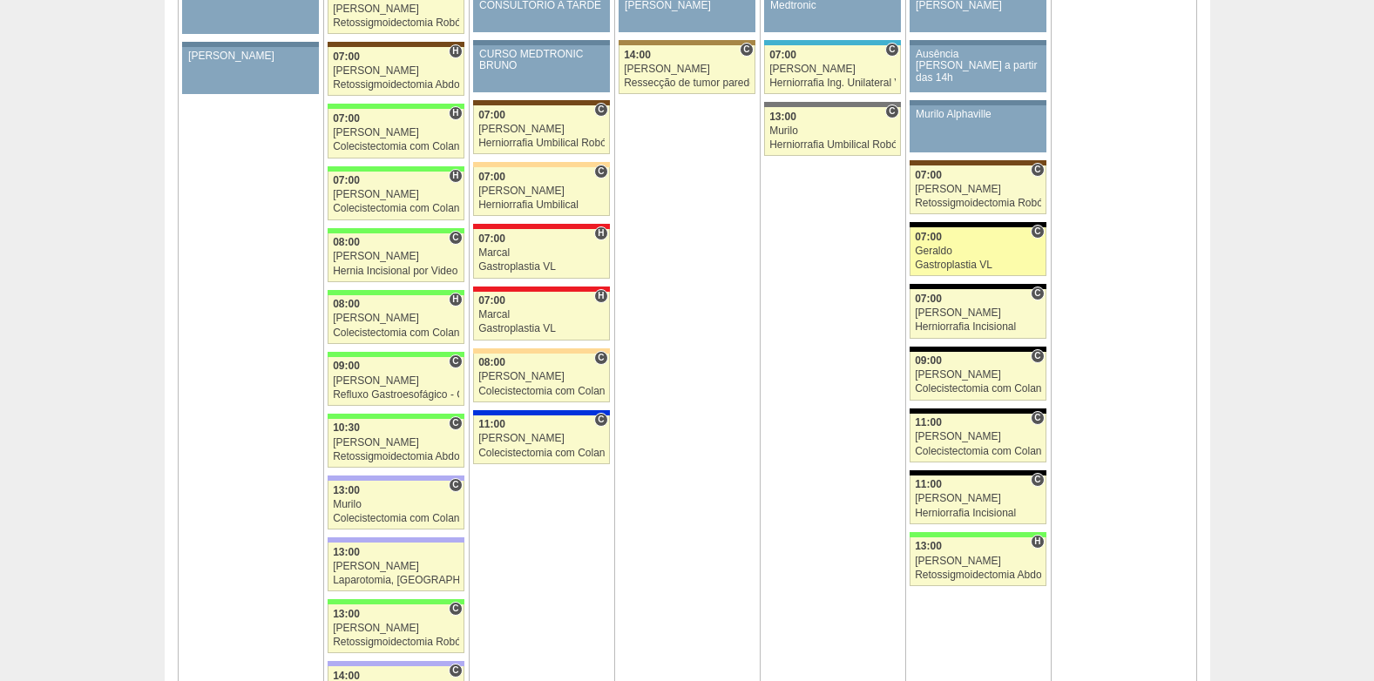
scroll to position [2090, 0]
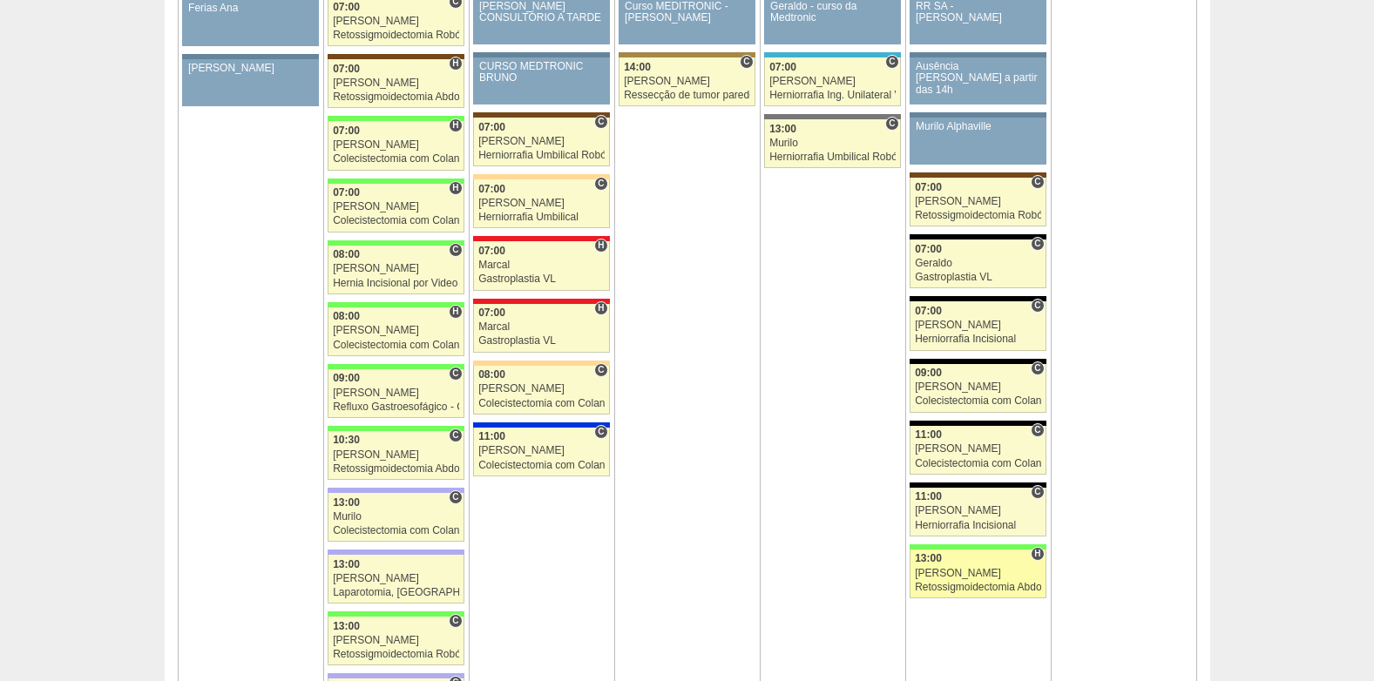
click at [971, 579] on link "88817 Cirurgias RR H 13:00 Bruno Retossigmoidectomia Abdominal Hospital Brasil …" at bounding box center [977, 574] width 136 height 49
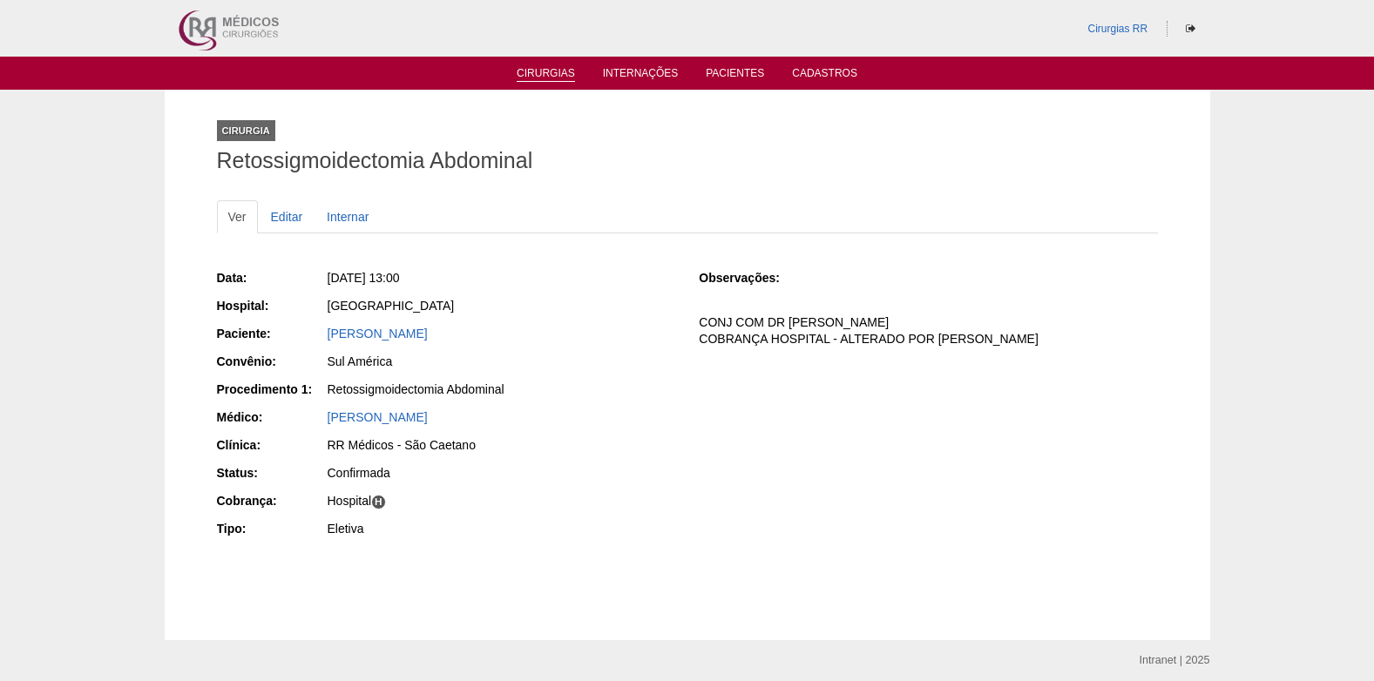
click at [543, 75] on link "Cirurgias" at bounding box center [545, 74] width 58 height 15
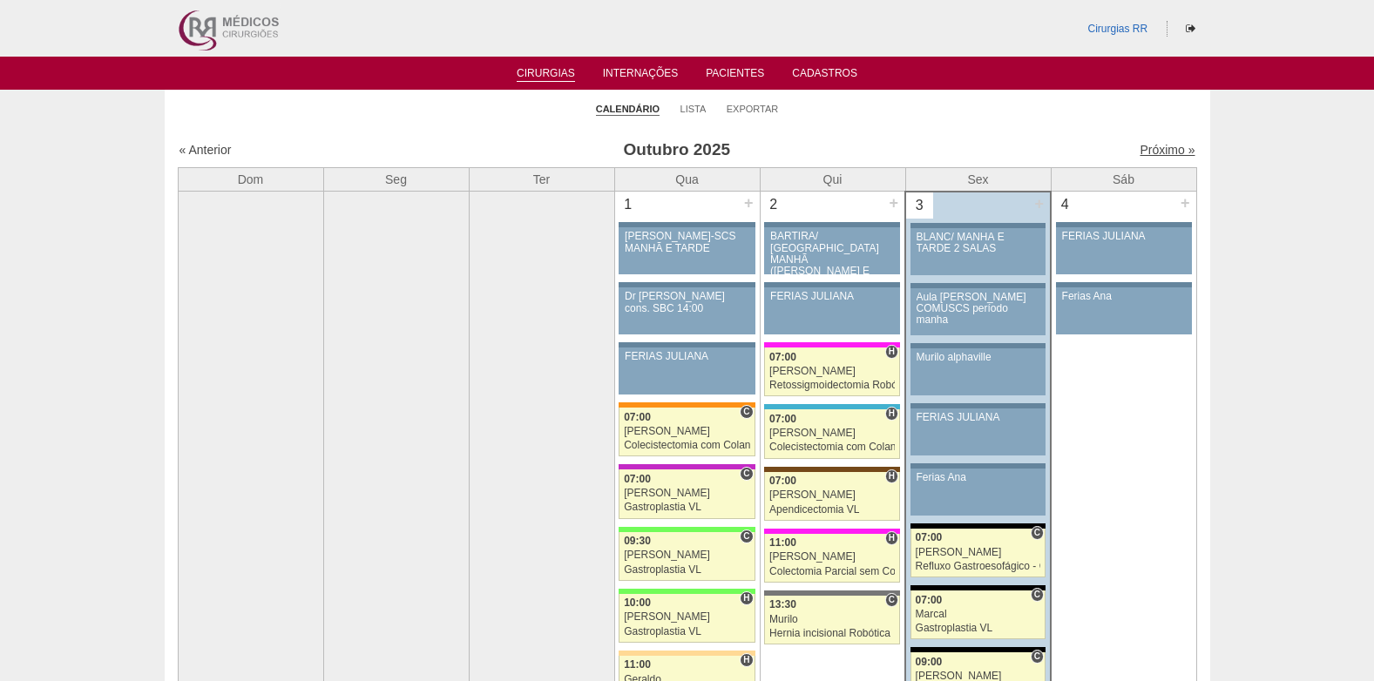
click at [1139, 150] on link "Próximo »" at bounding box center [1166, 150] width 55 height 14
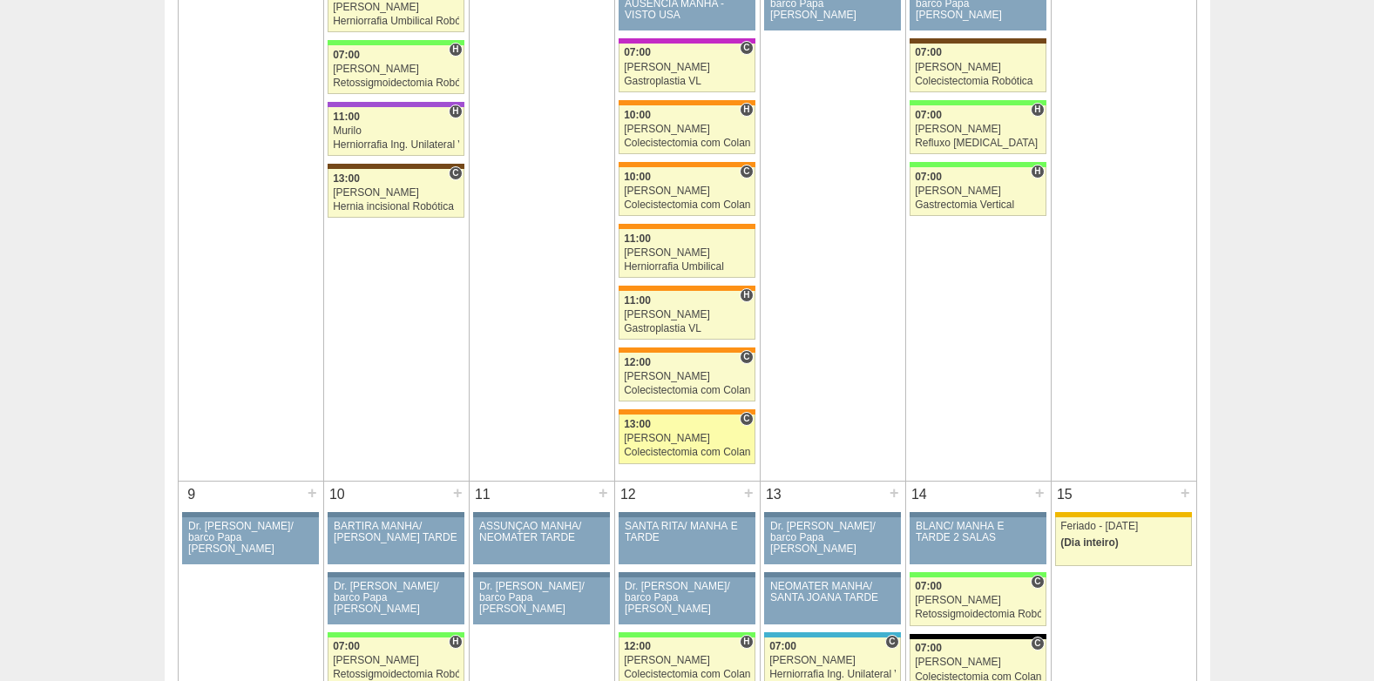
scroll to position [348, 0]
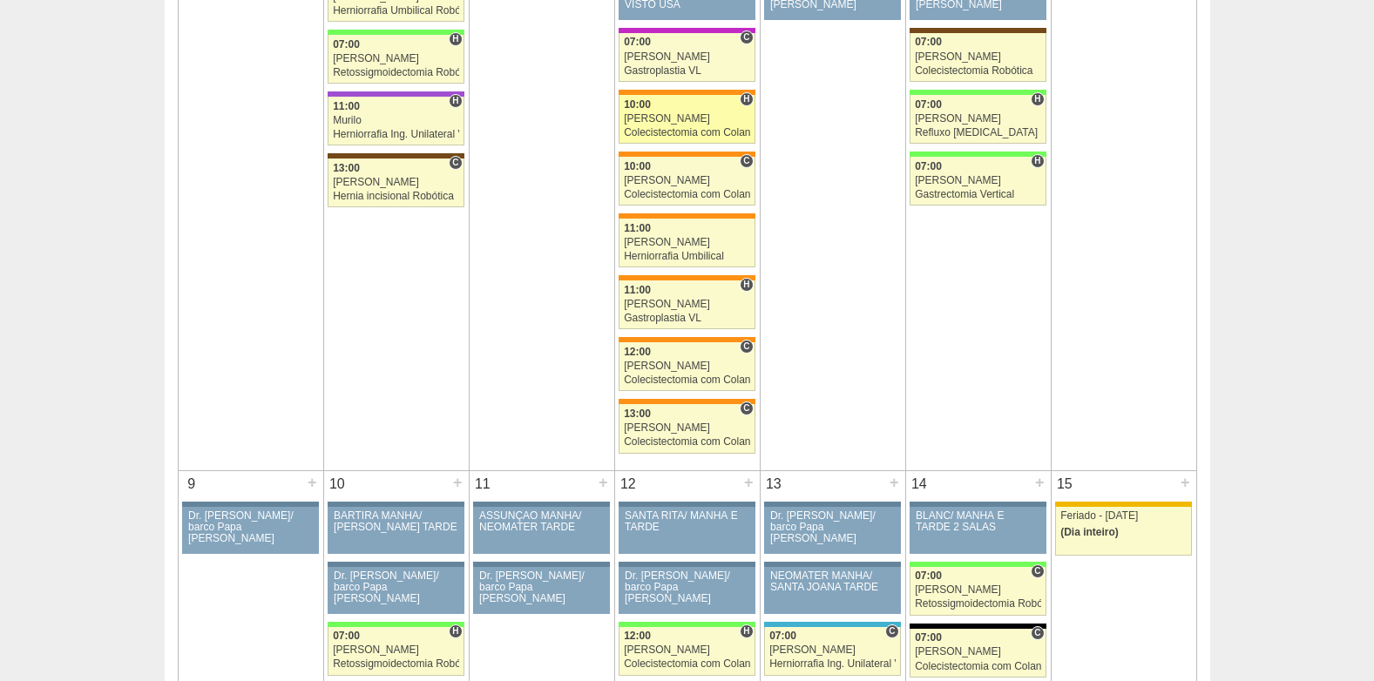
click at [670, 122] on div "[PERSON_NAME]" at bounding box center [687, 118] width 126 height 11
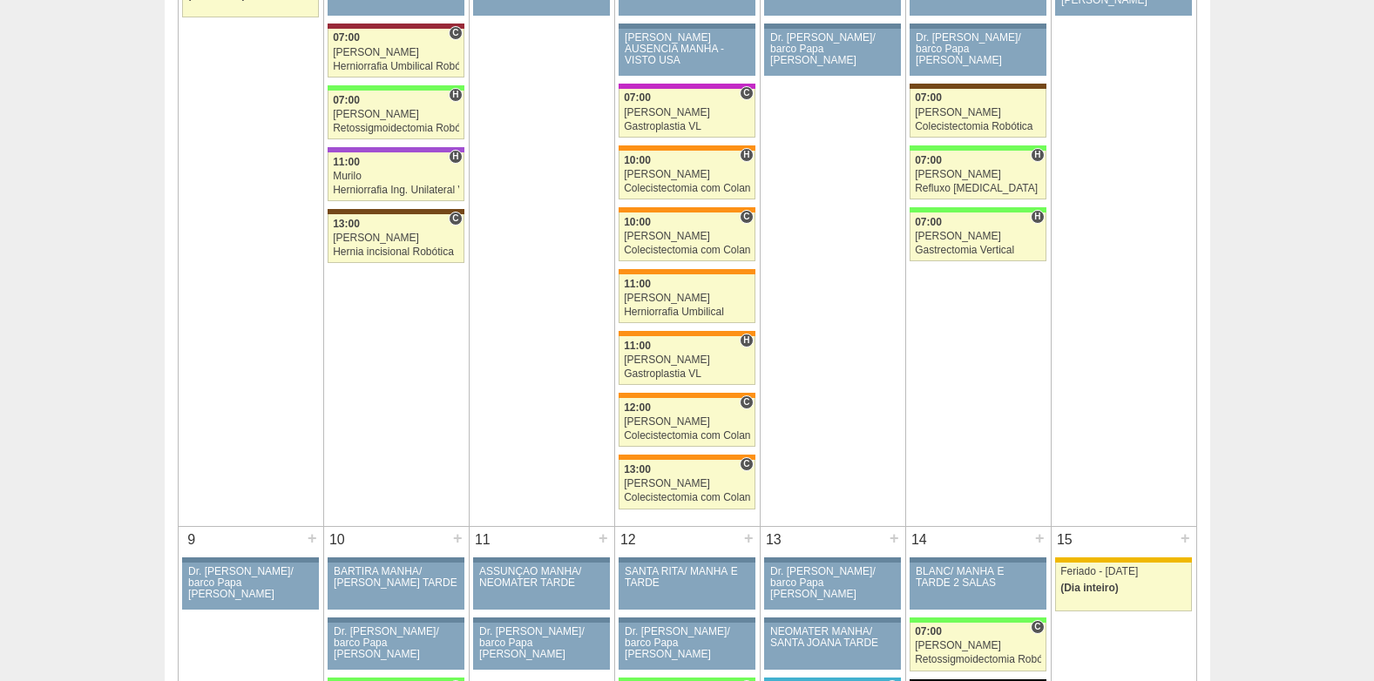
scroll to position [261, 0]
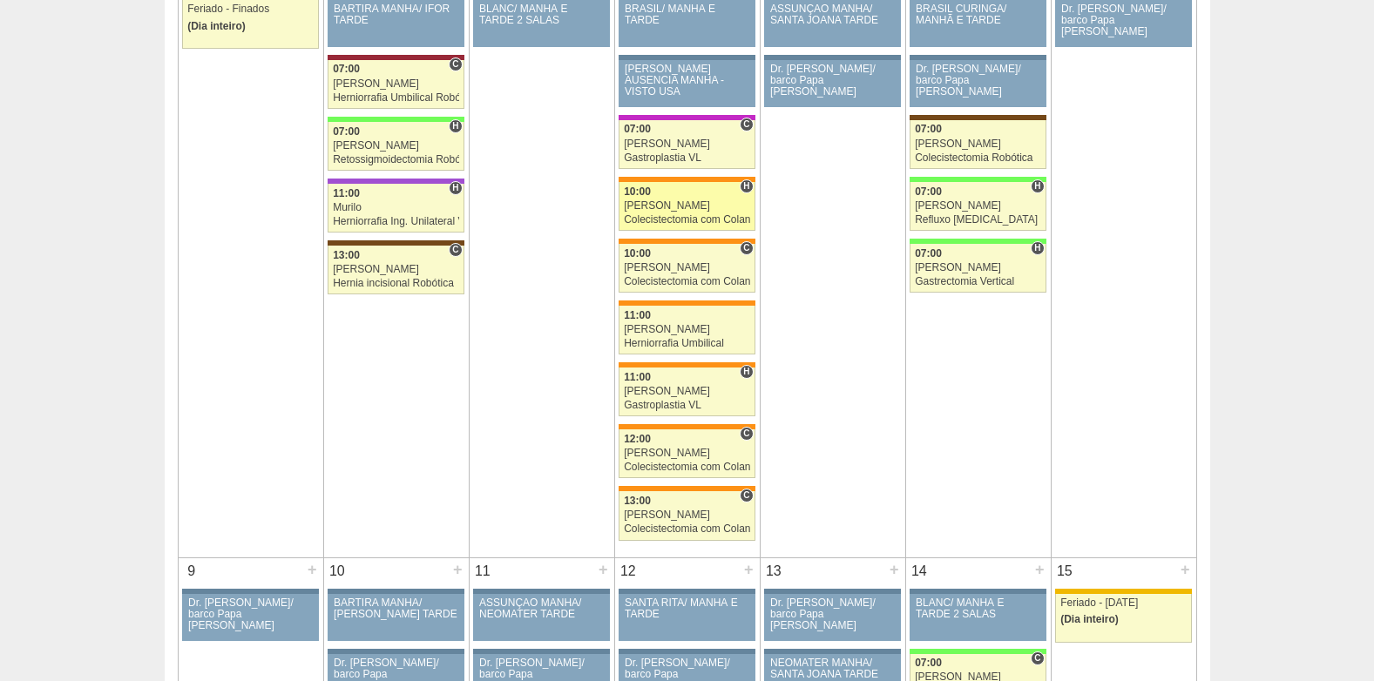
click at [699, 217] on div "Colecistectomia com Colangiografia VL" at bounding box center [687, 219] width 126 height 11
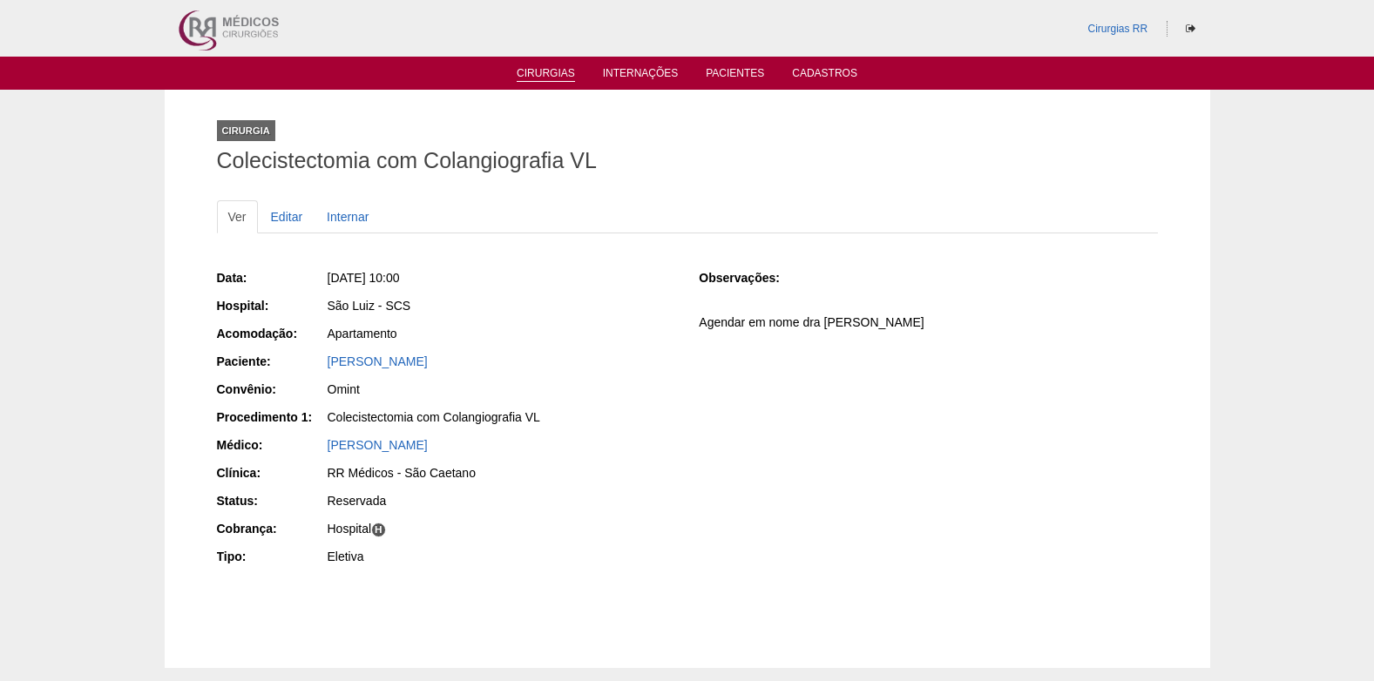
click at [550, 77] on link "Cirurgias" at bounding box center [545, 74] width 58 height 15
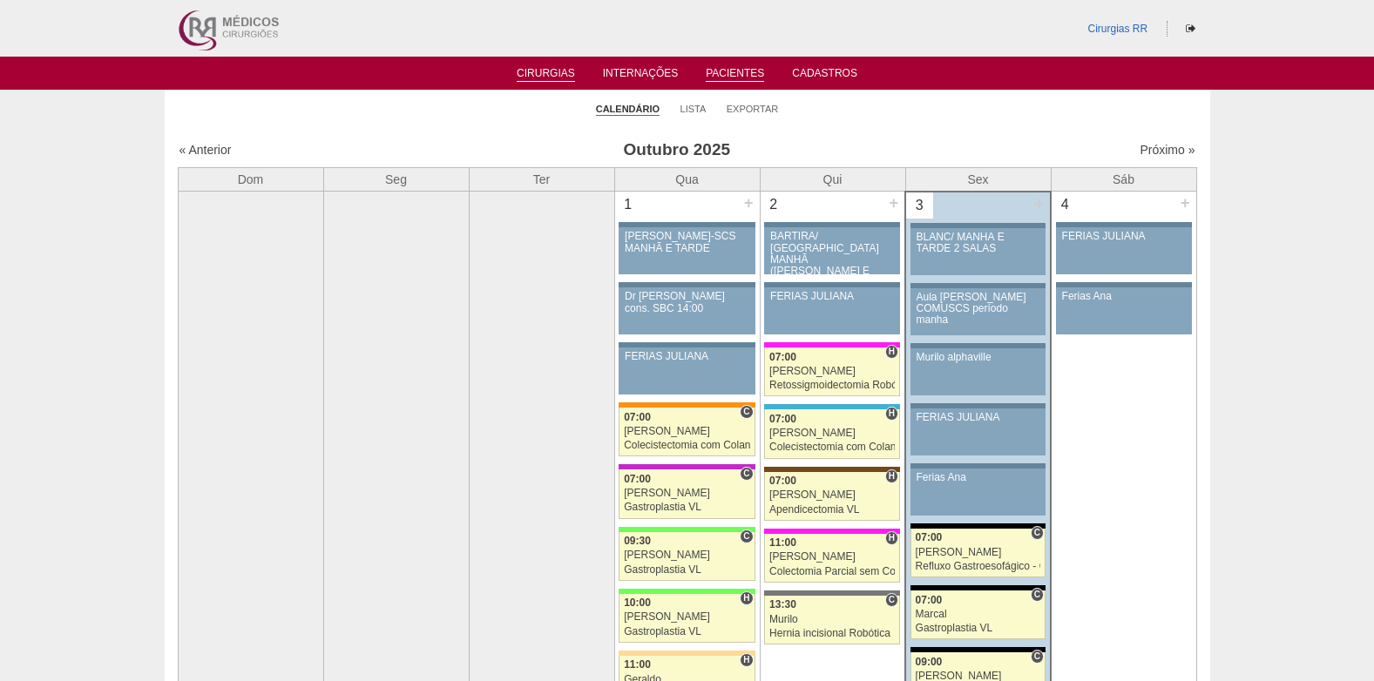
click at [739, 75] on link "Pacientes" at bounding box center [734, 74] width 58 height 15
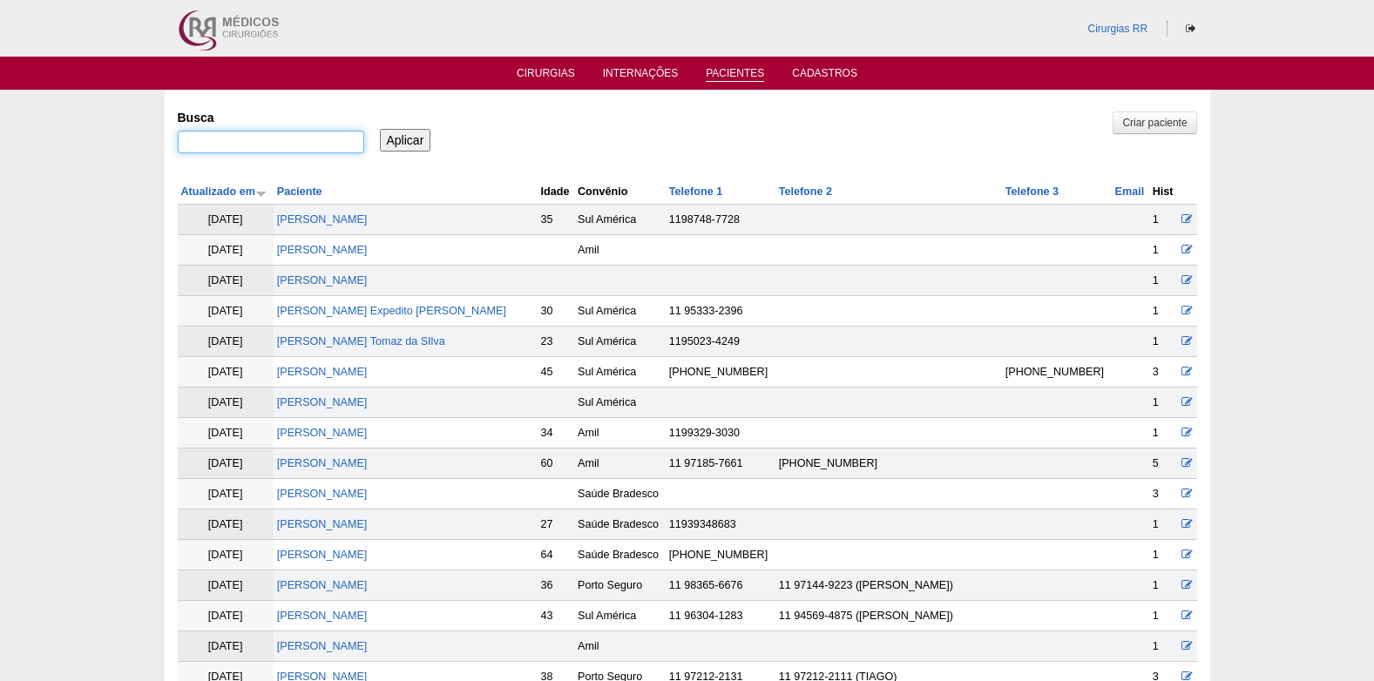
click at [334, 140] on input "Busca" at bounding box center [271, 142] width 186 height 23
paste input "[PERSON_NAME]"
type input "RITA DE CASSIA ALVES FERNANDES"
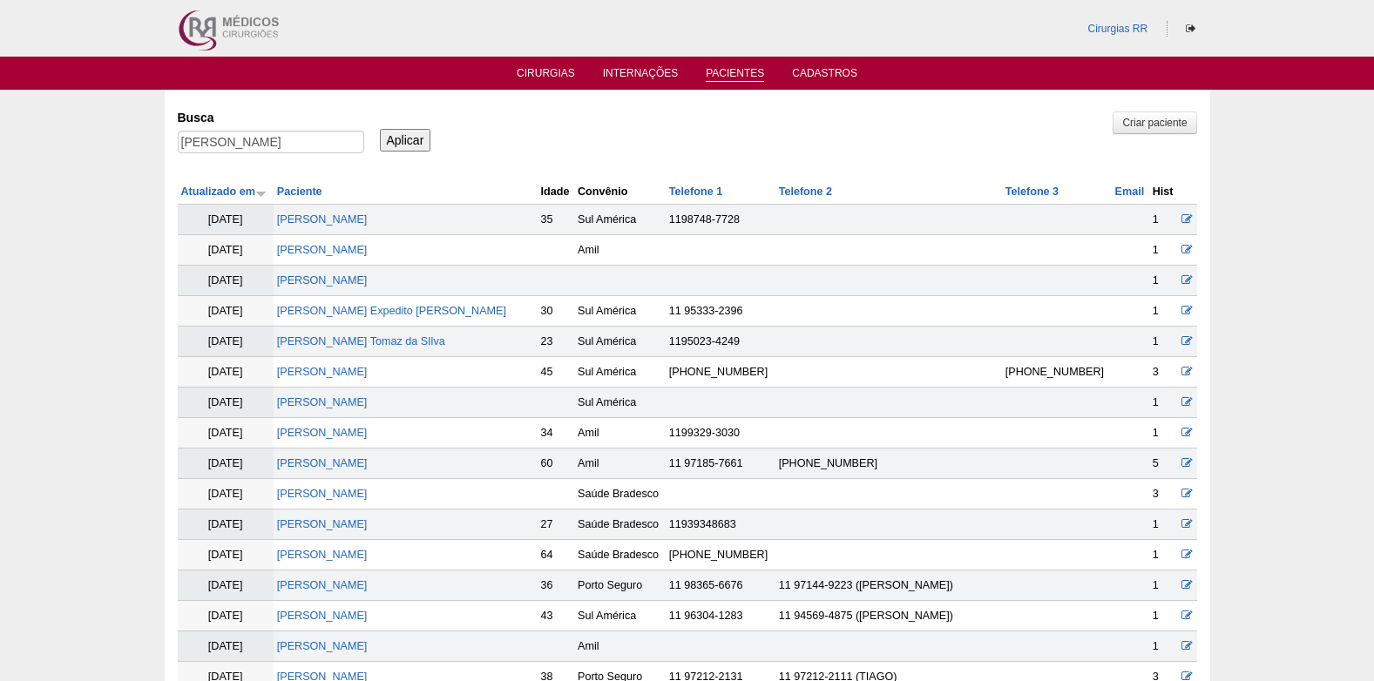
click at [408, 141] on input "Aplicar" at bounding box center [405, 140] width 51 height 23
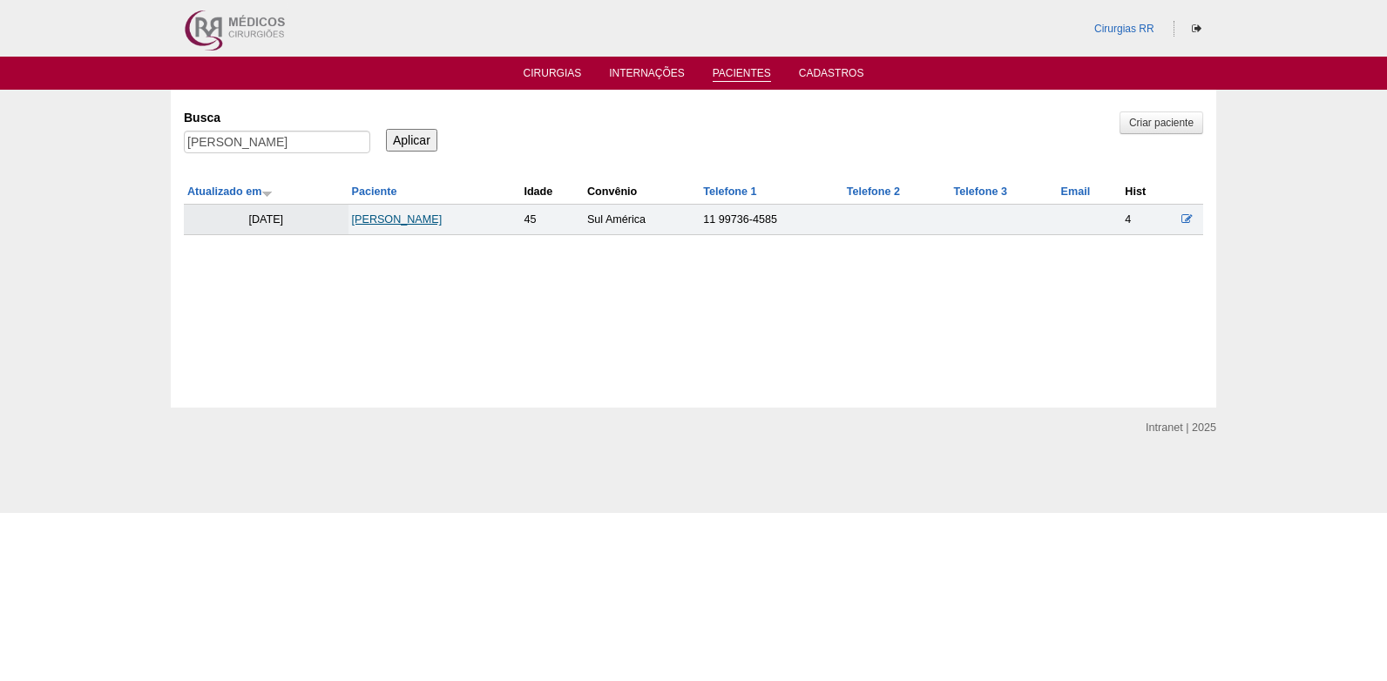
click at [403, 218] on link "[PERSON_NAME]" at bounding box center [397, 219] width 91 height 12
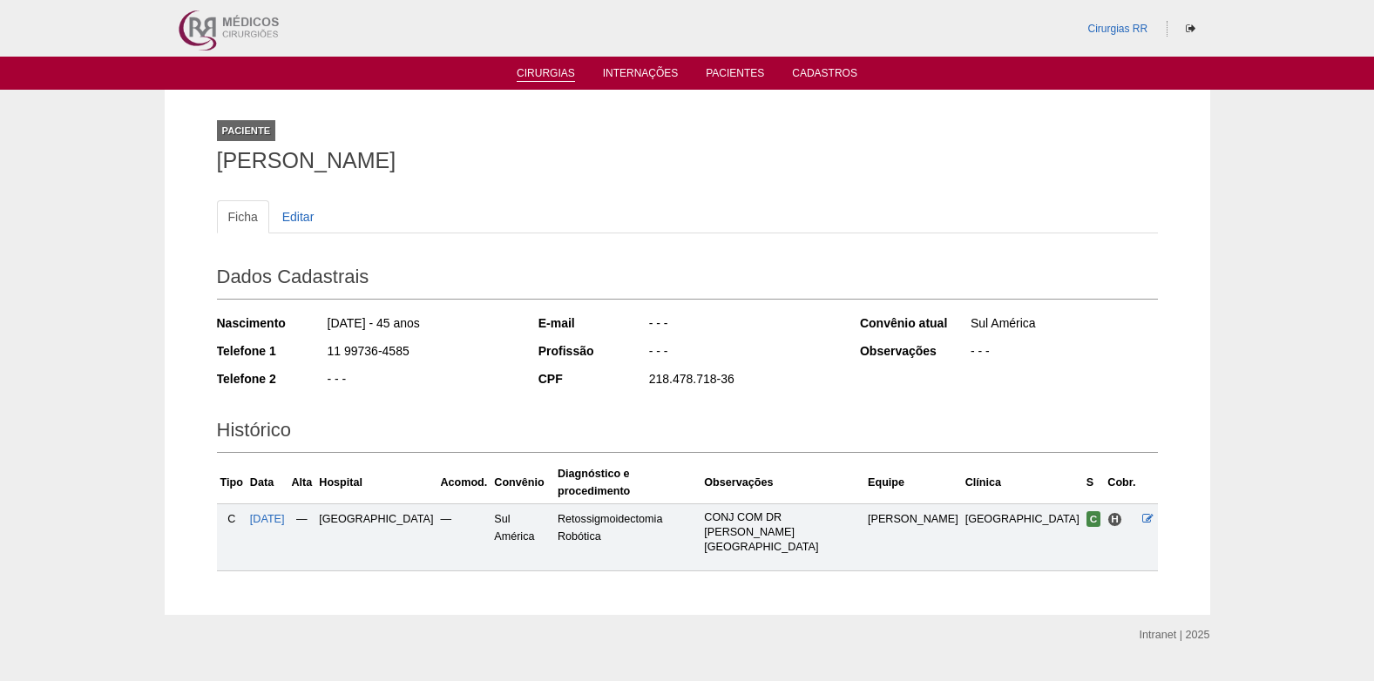
click at [543, 77] on link "Cirurgias" at bounding box center [545, 74] width 58 height 15
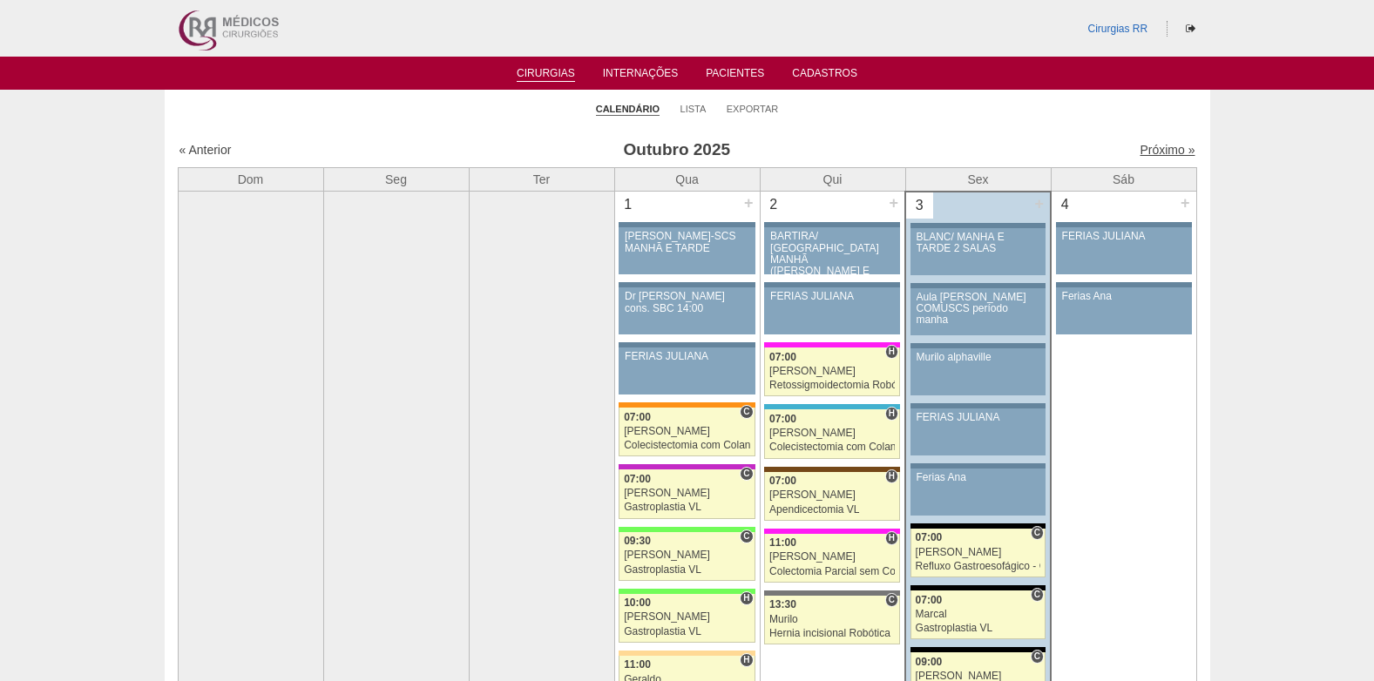
click at [1149, 150] on link "Próximo »" at bounding box center [1166, 150] width 55 height 14
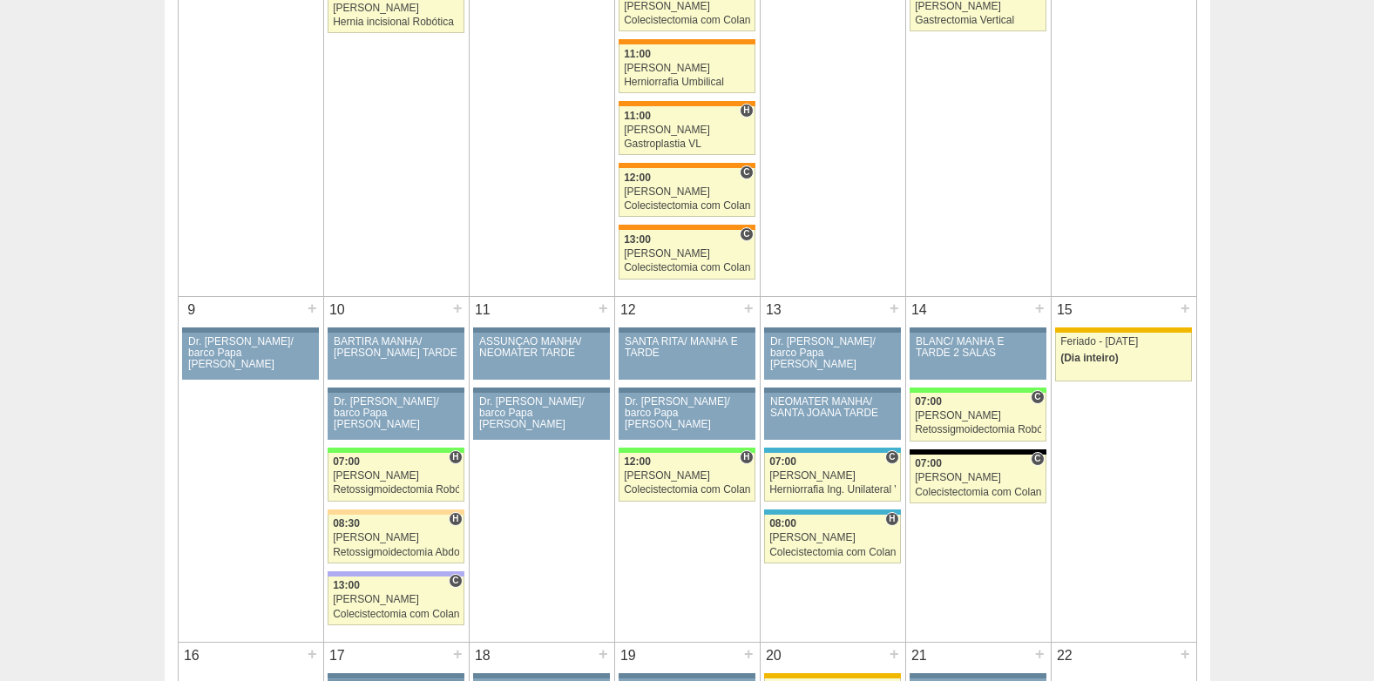
scroll to position [784, 0]
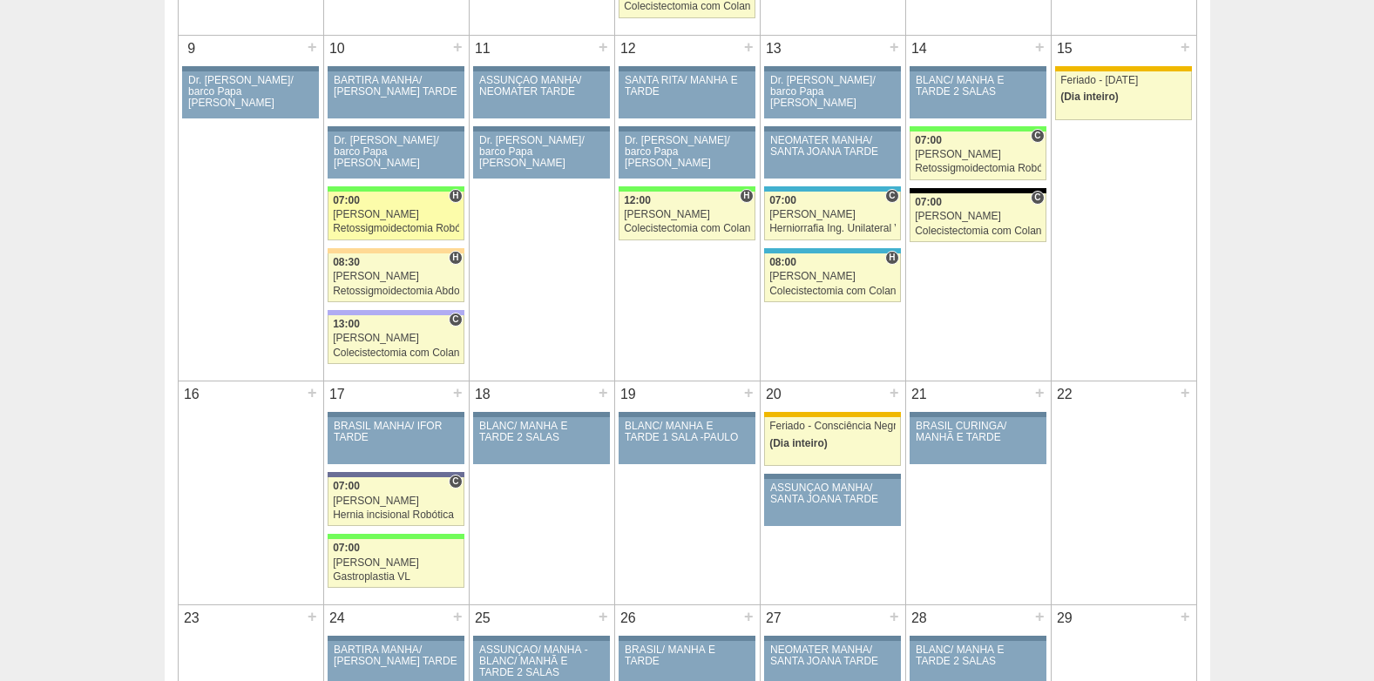
click at [375, 219] on div "[PERSON_NAME]" at bounding box center [396, 214] width 126 height 11
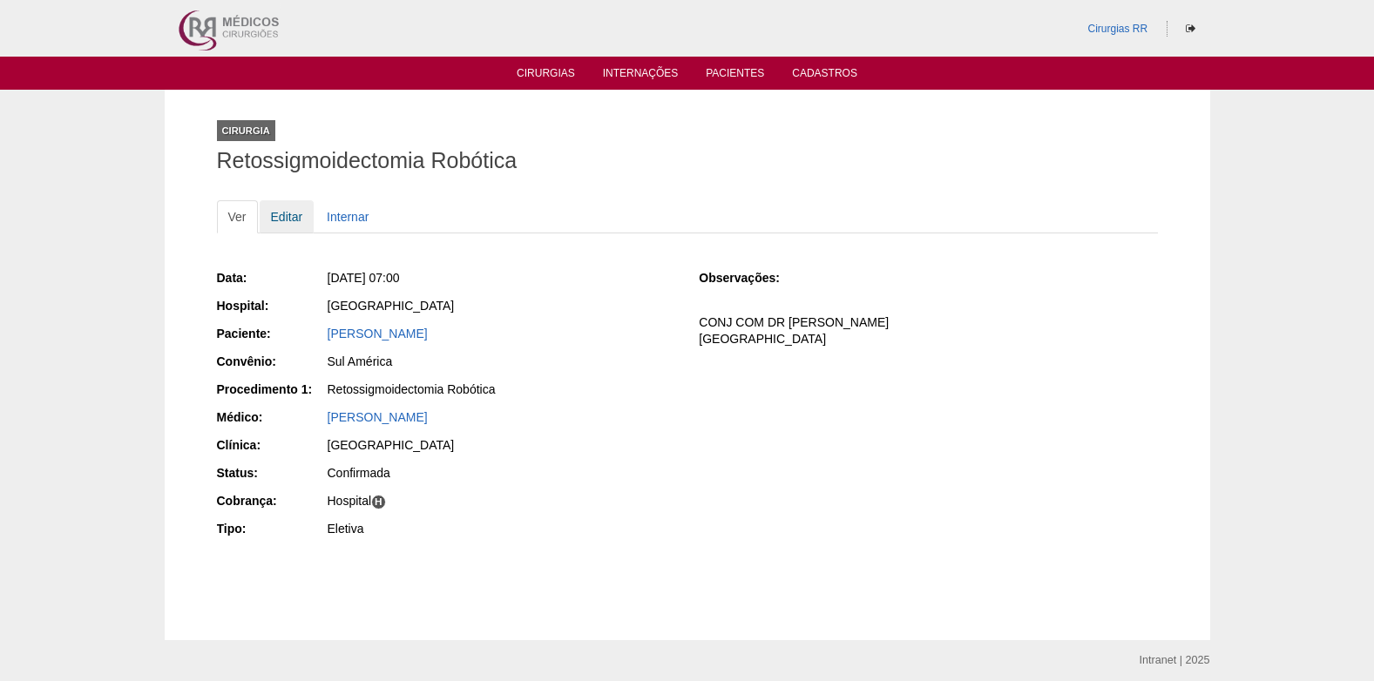
click at [285, 220] on link "Editar" at bounding box center [287, 216] width 55 height 33
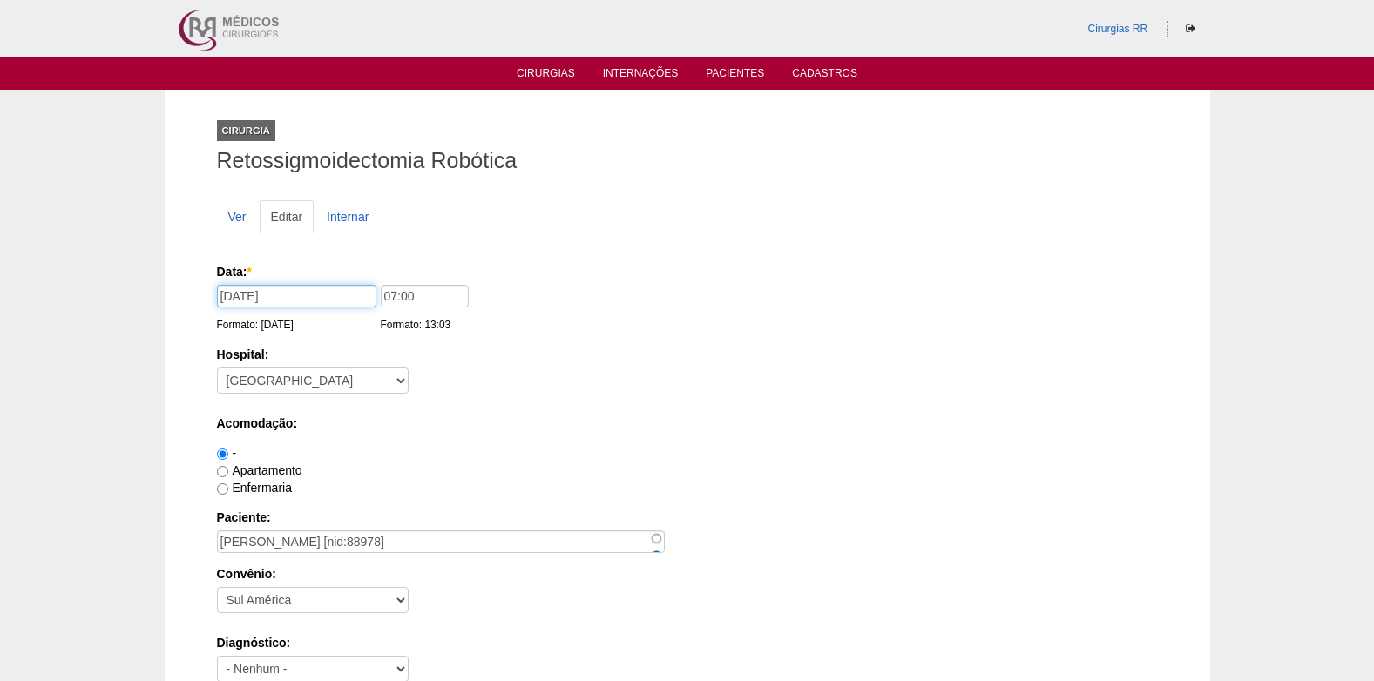
click at [234, 294] on input "10/11/2025" at bounding box center [296, 296] width 159 height 23
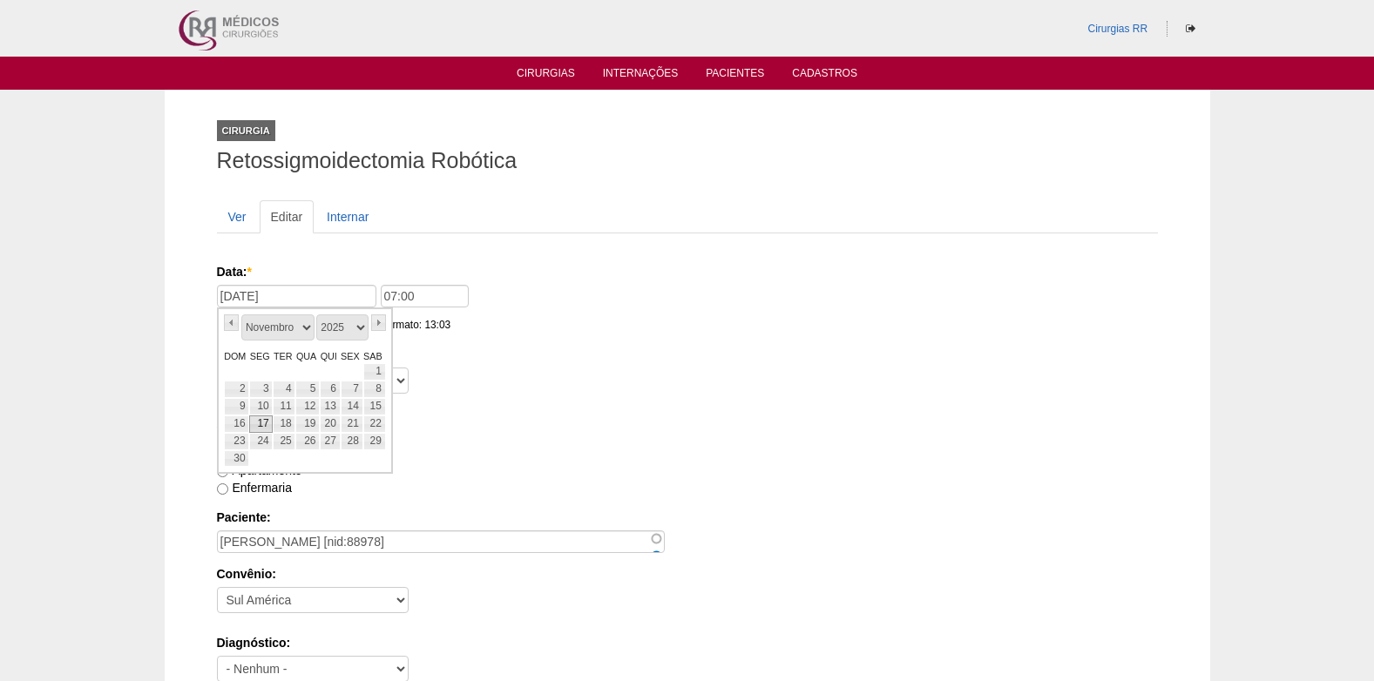
click at [262, 421] on link "17" at bounding box center [261, 423] width 24 height 17
type input "17/11/2025"
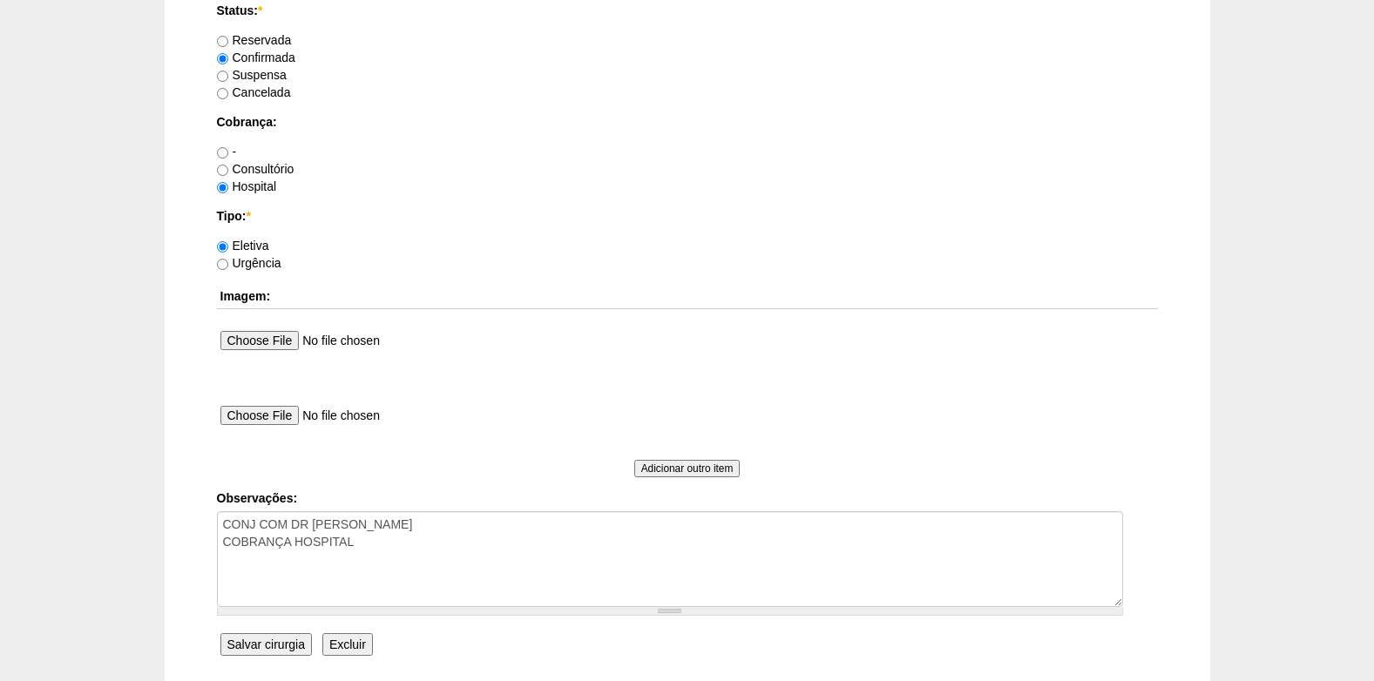
scroll to position [1563, 0]
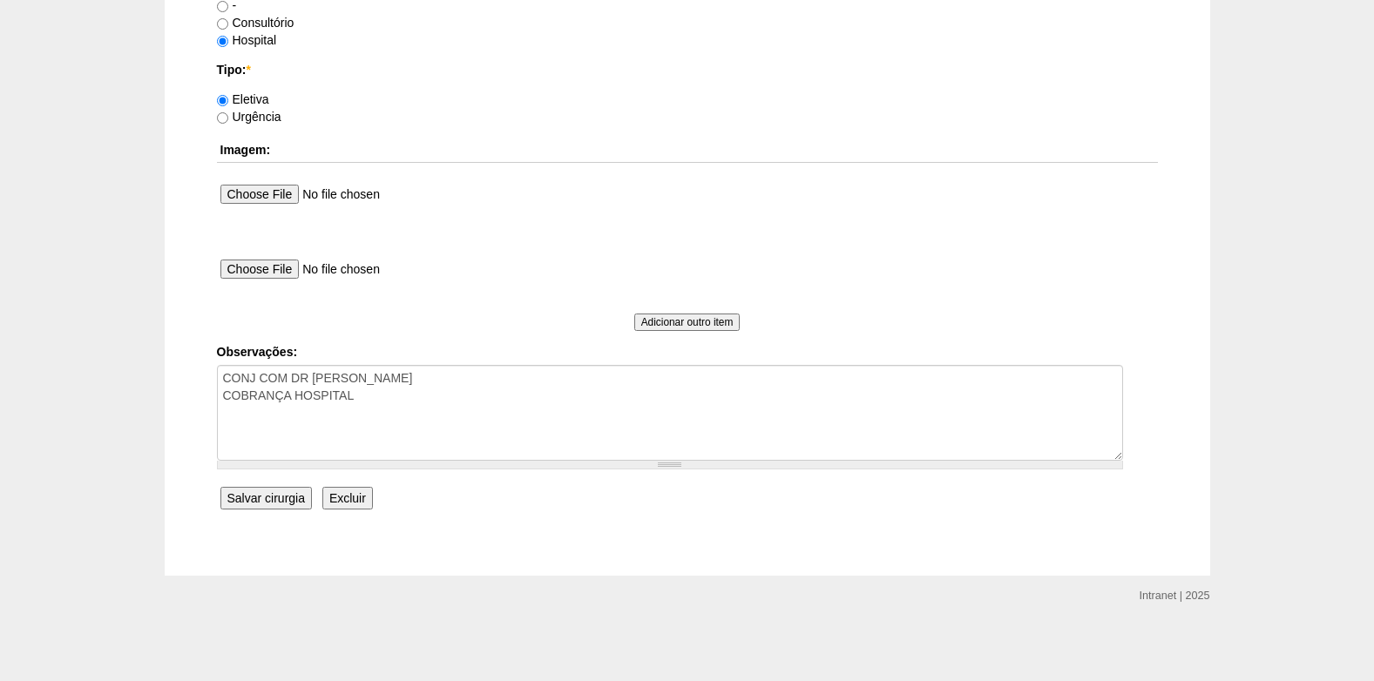
click at [240, 496] on input "Salvar cirurgia" at bounding box center [265, 498] width 91 height 23
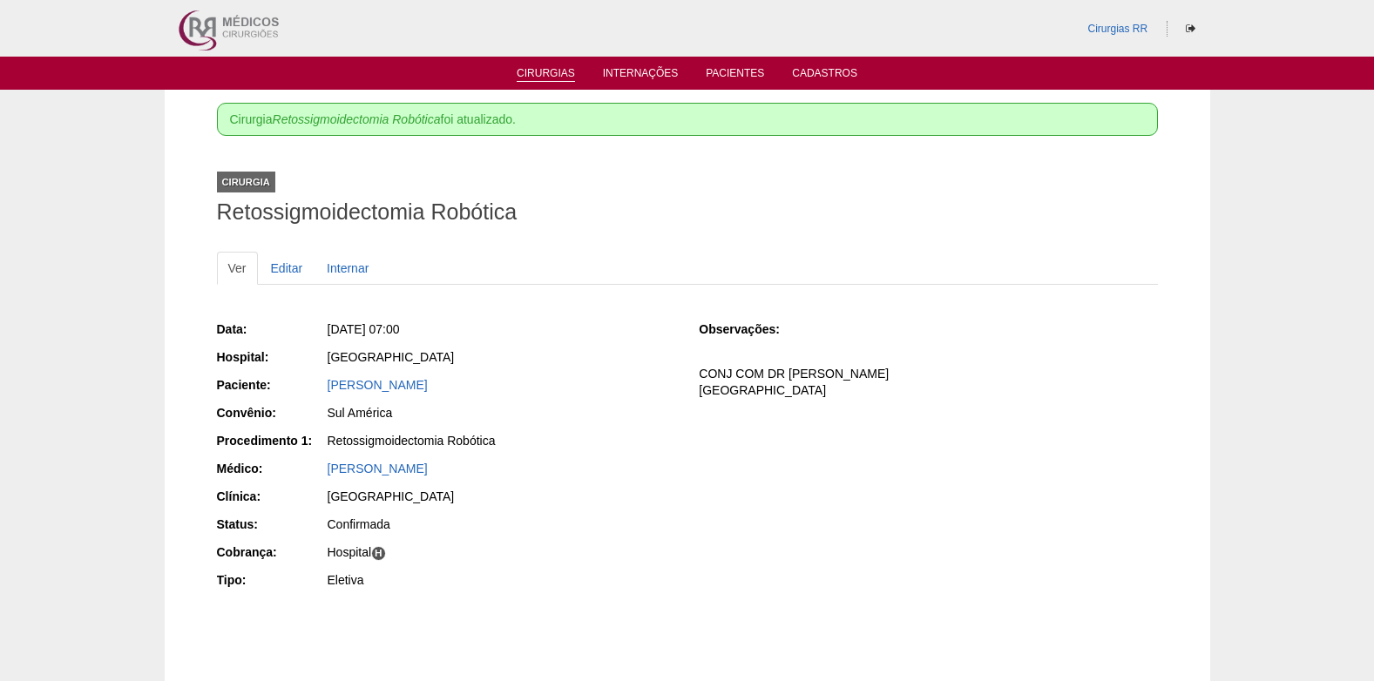
click at [550, 75] on link "Cirurgias" at bounding box center [545, 74] width 58 height 15
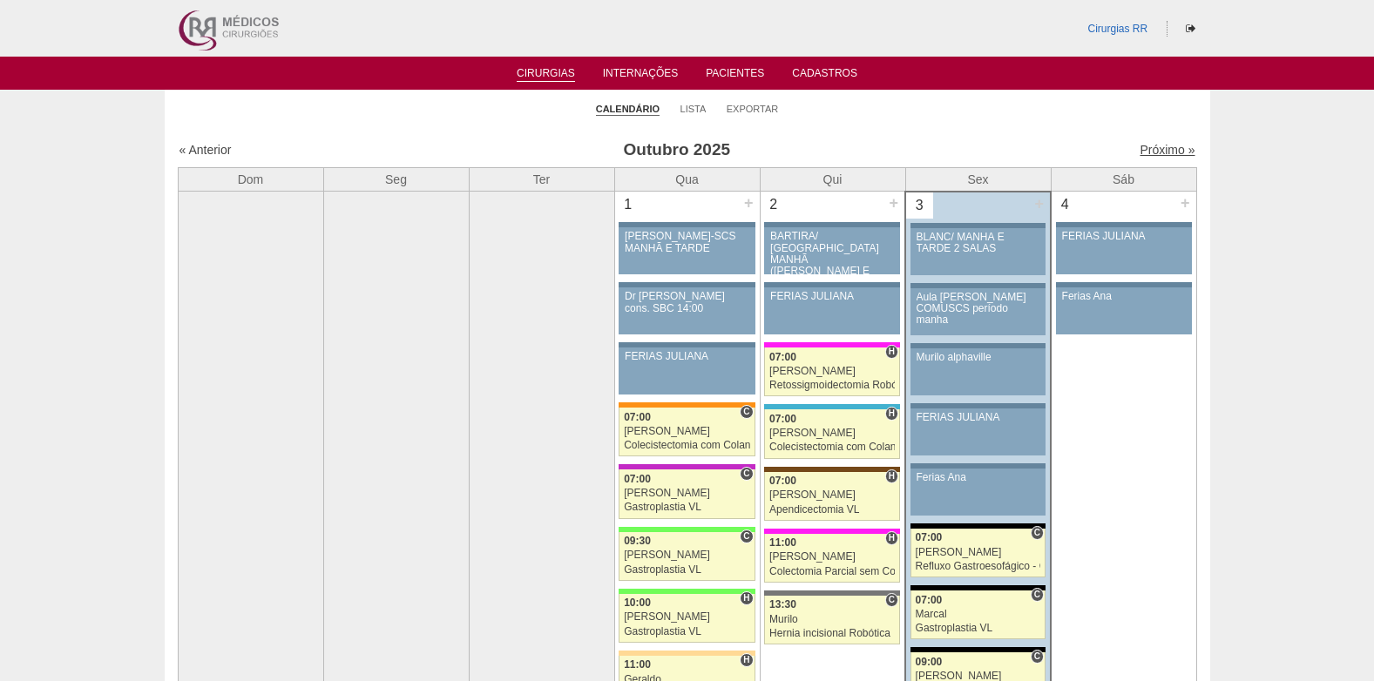
click at [1143, 143] on link "Próximo »" at bounding box center [1166, 150] width 55 height 14
